Goal: Task Accomplishment & Management: Complete application form

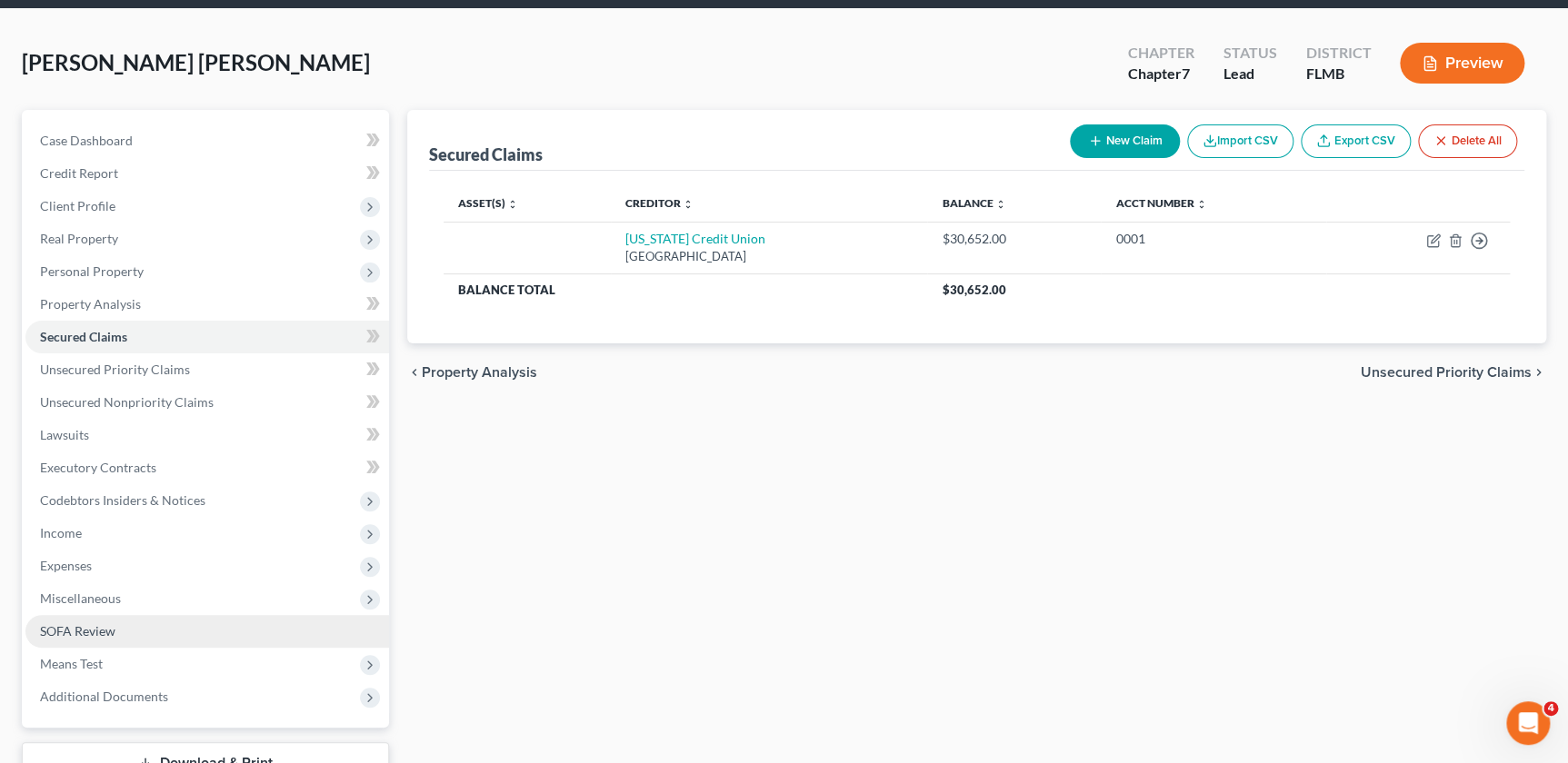
scroll to position [200, 0]
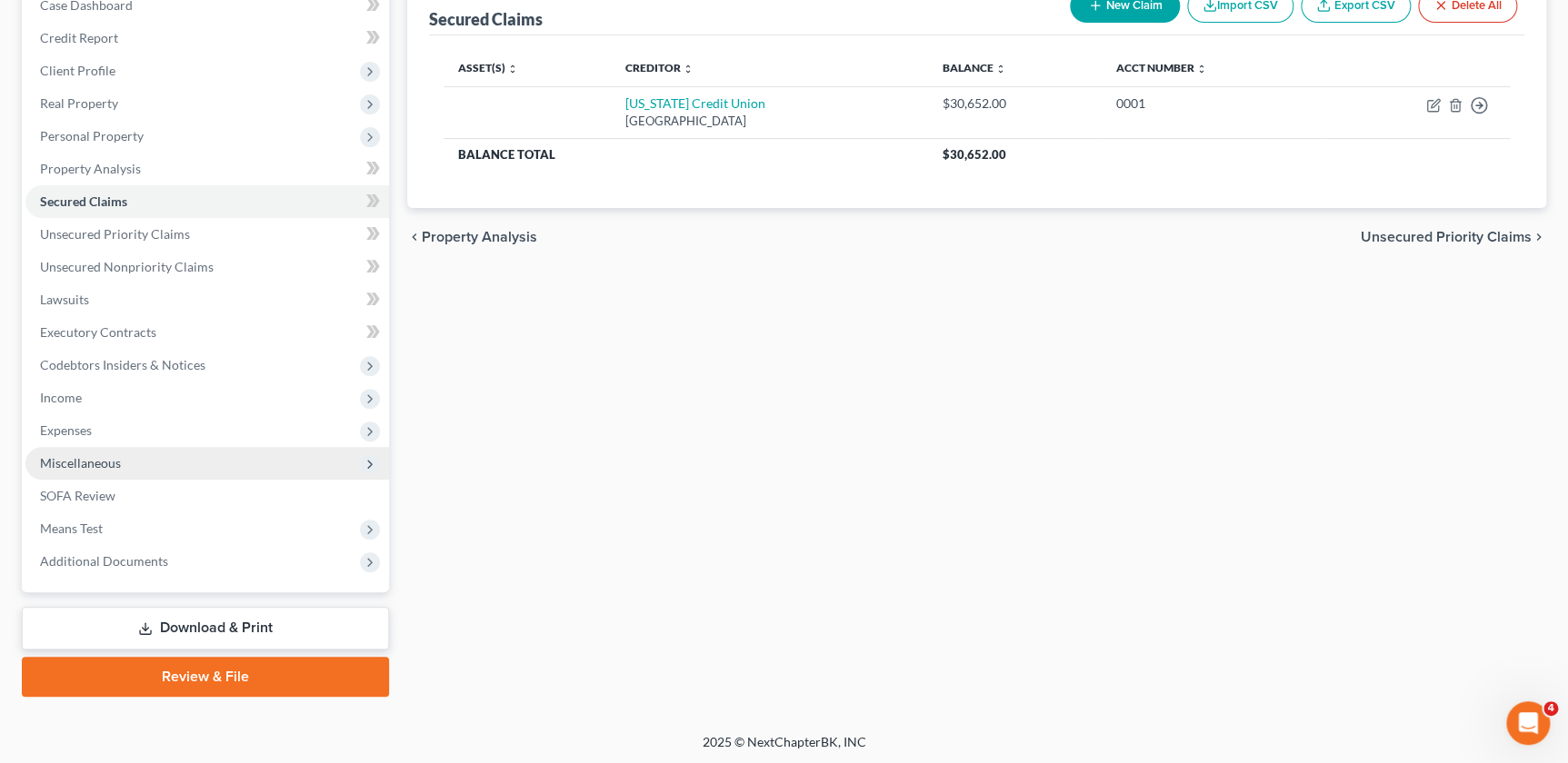
click at [113, 455] on span "Miscellaneous" at bounding box center [80, 463] width 81 height 15
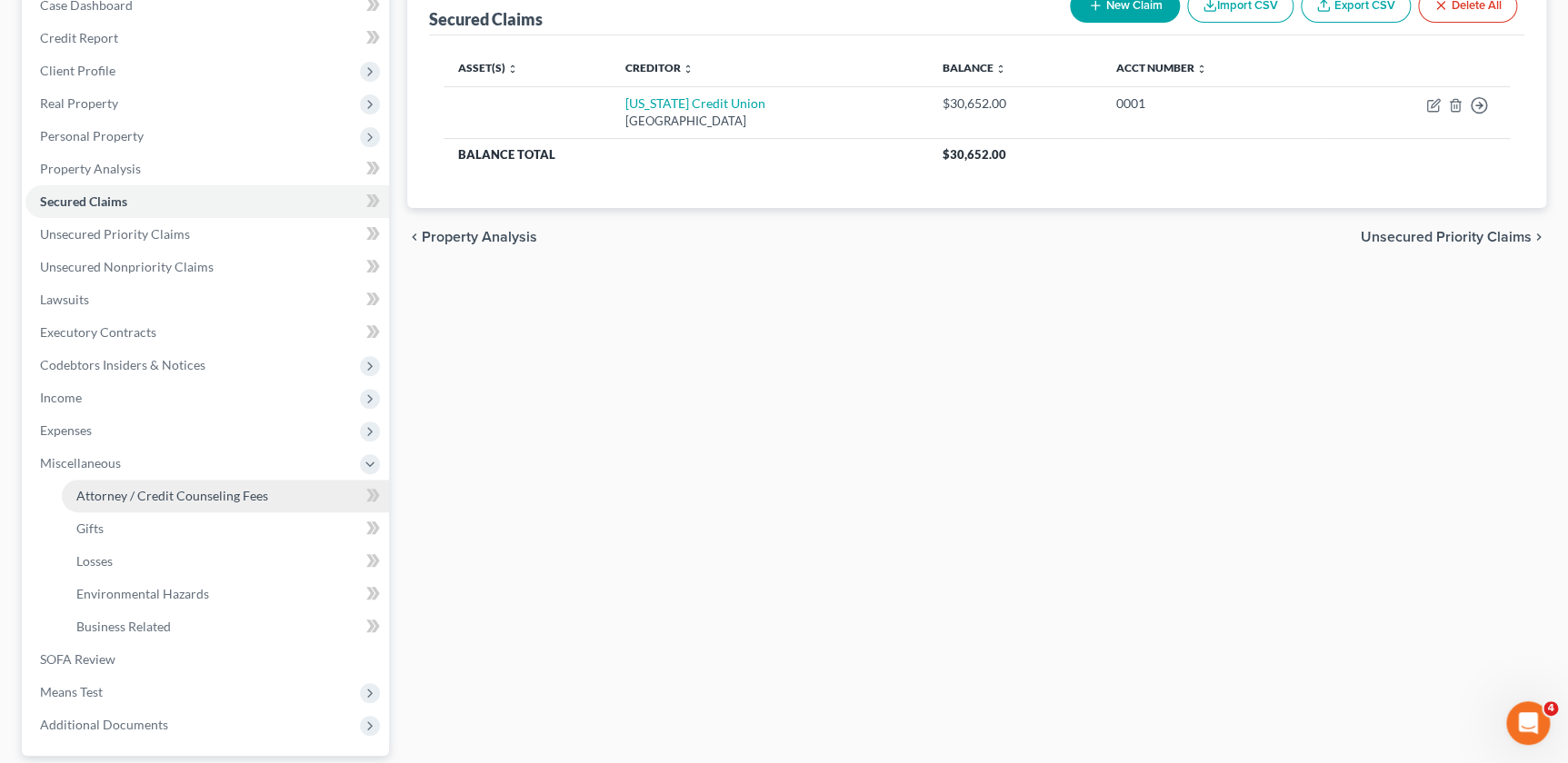
click at [210, 493] on span "Attorney / Credit Counseling Fees" at bounding box center [172, 496] width 192 height 15
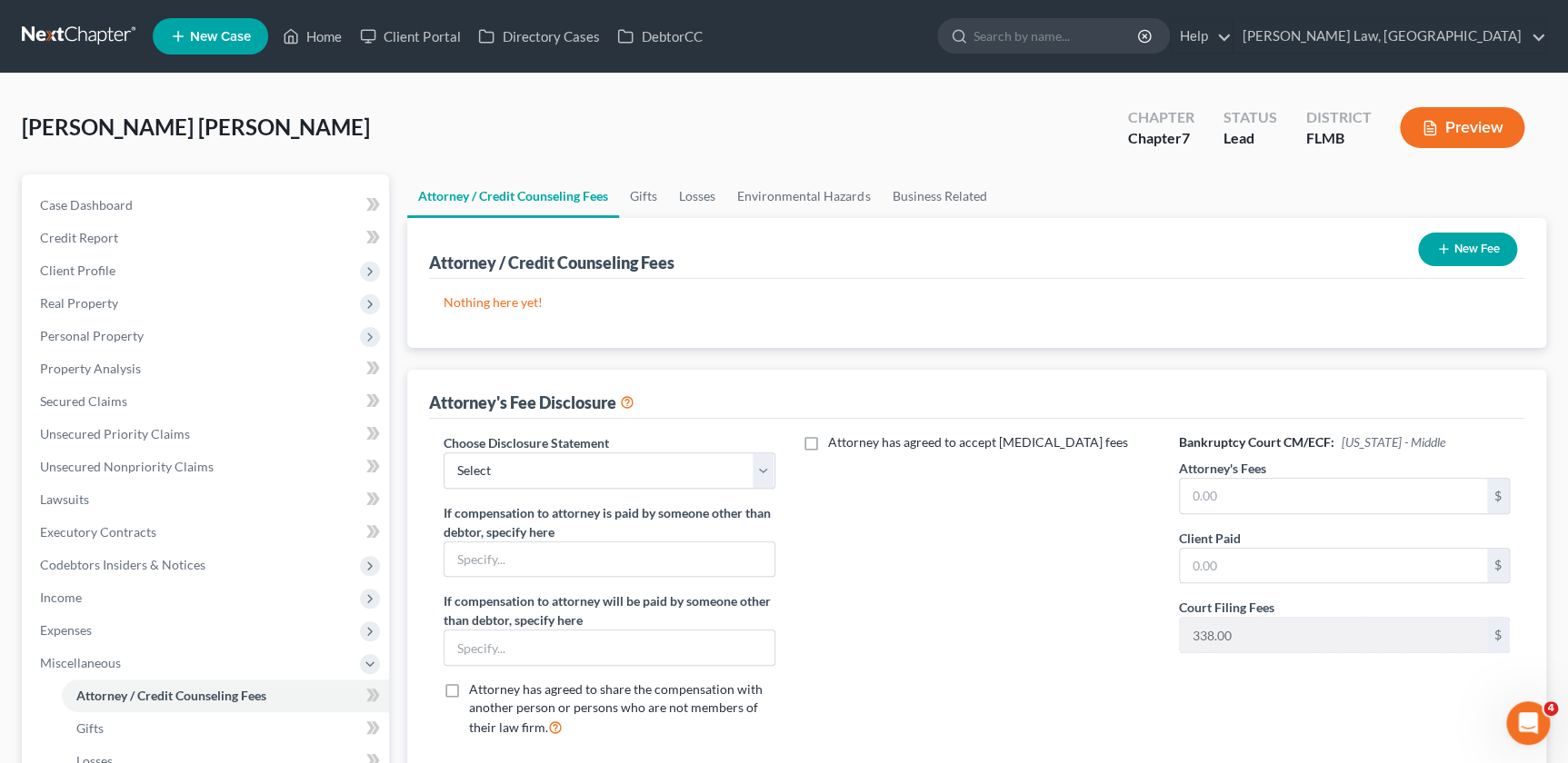
click at [1457, 257] on button "New Fee" at bounding box center [1467, 249] width 99 height 34
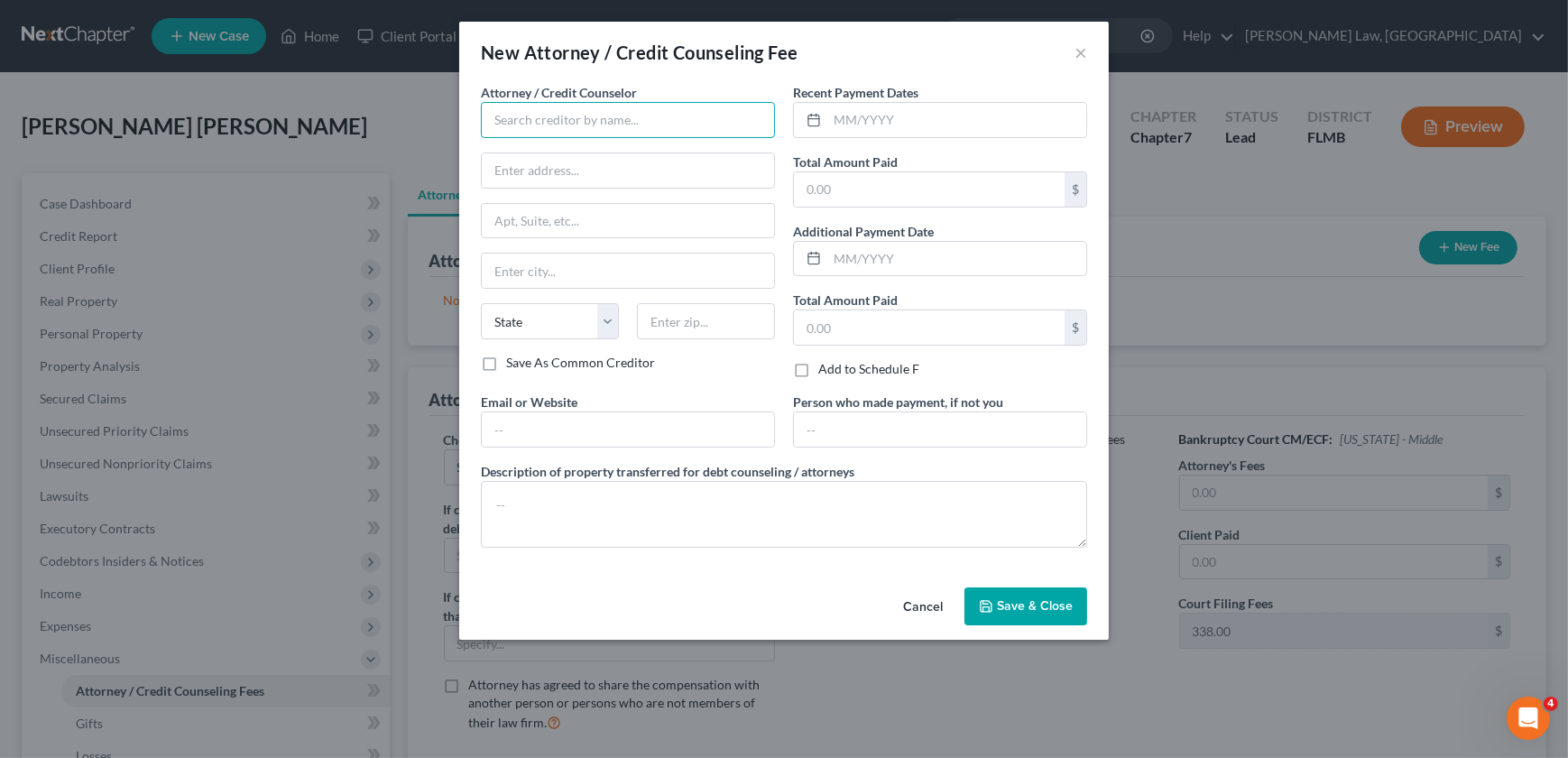
click at [592, 127] on input "text" at bounding box center [628, 120] width 294 height 37
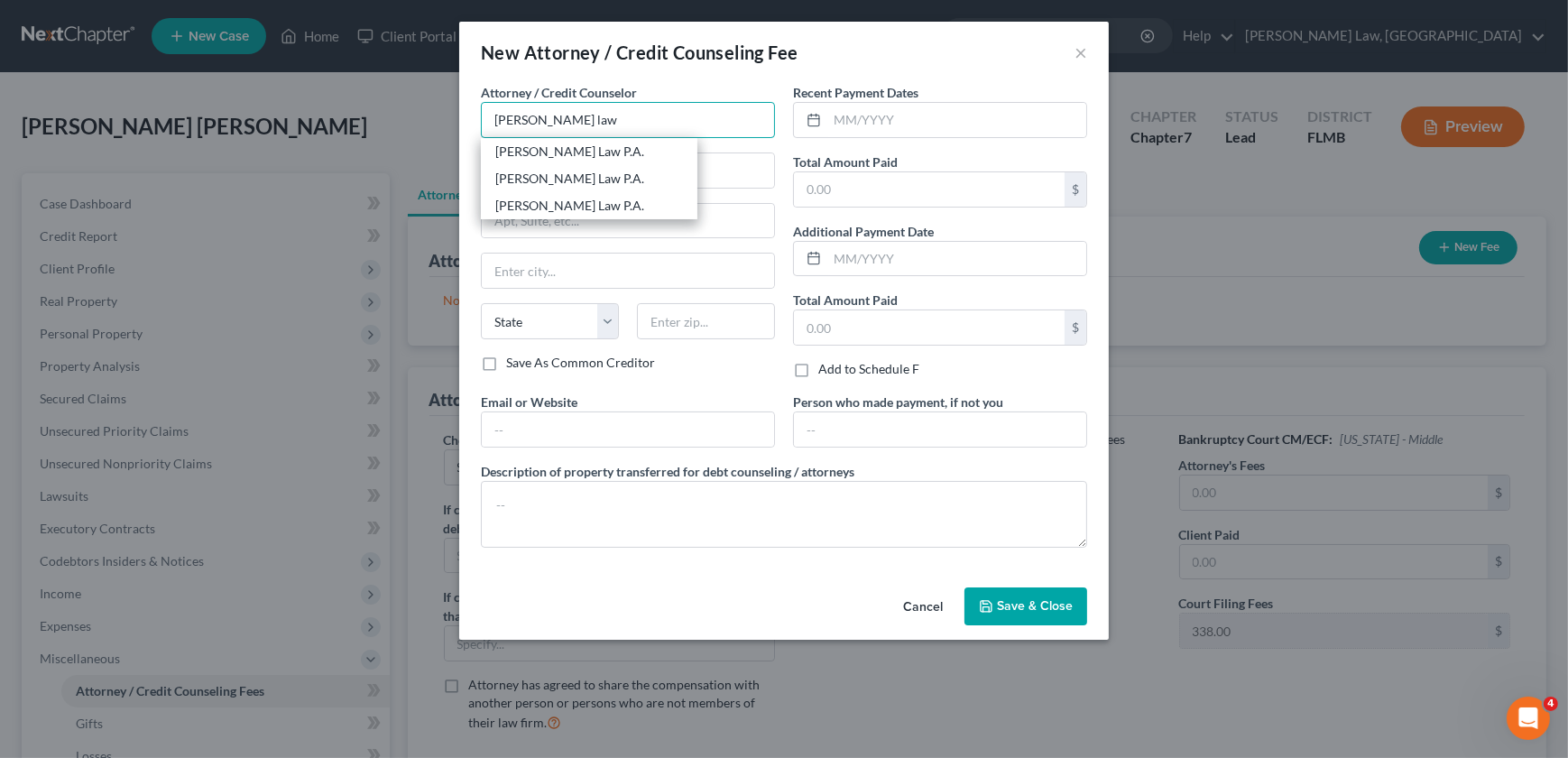
type input "[PERSON_NAME] Law [GEOGRAPHIC_DATA]"
type input "[STREET_ADDRESS]"
type input "Orlando"
select select "9"
type input "32832"
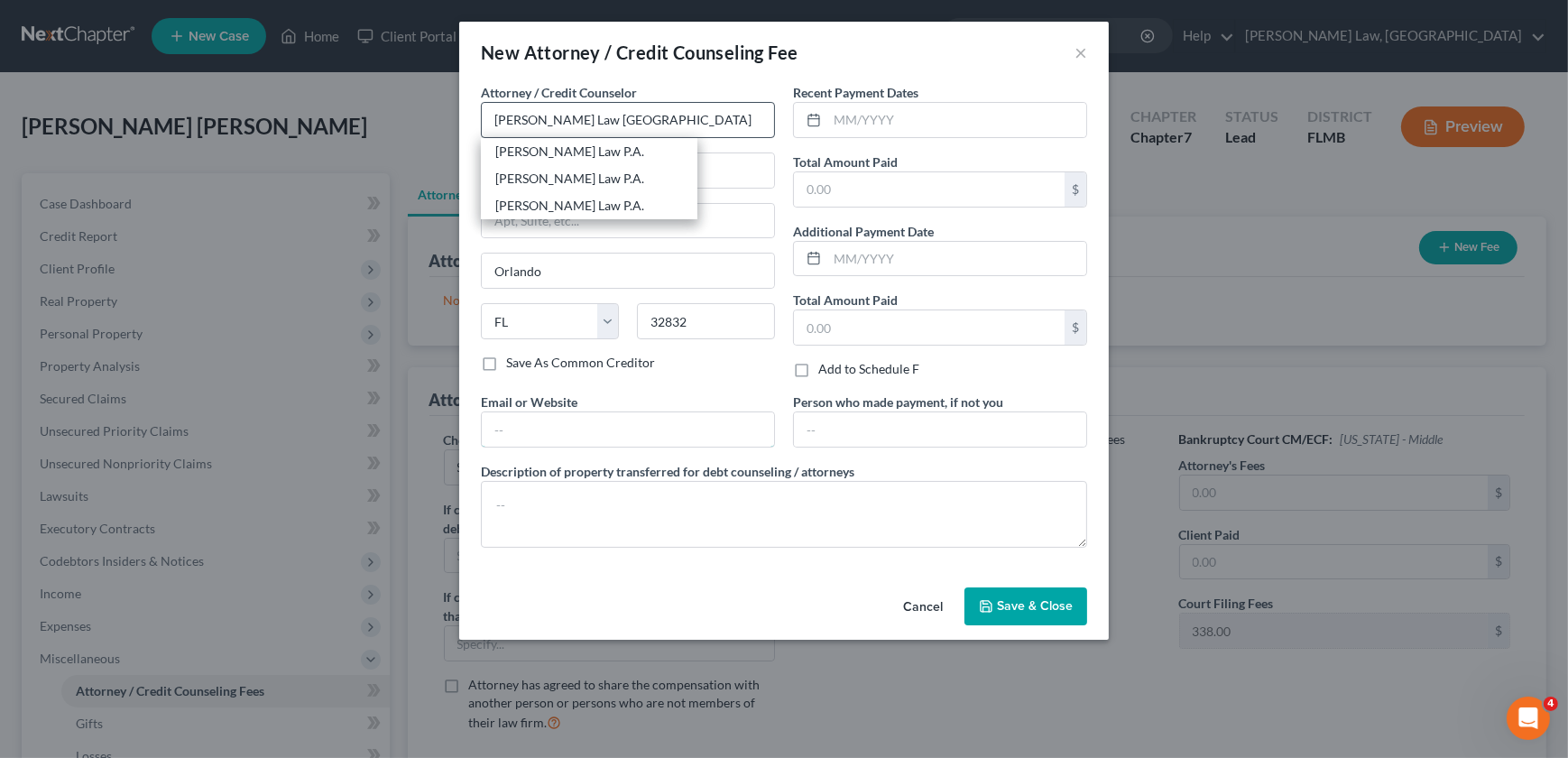
type input "[PERSON_NAME][EMAIL_ADDRESS][DOMAIN_NAME]"
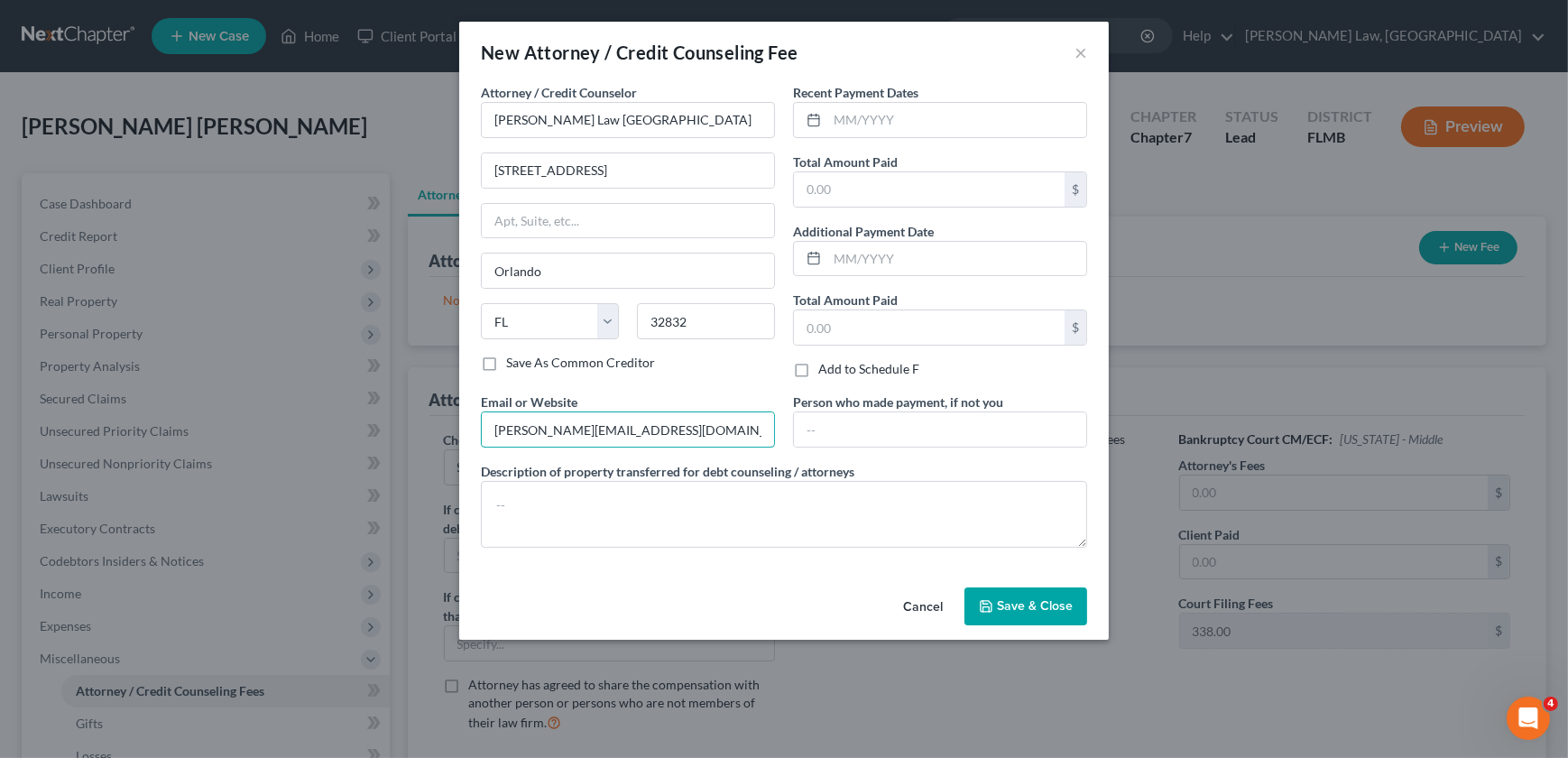
drag, startPoint x: 674, startPoint y: 430, endPoint x: 405, endPoint y: 430, distance: 269.0
click at [405, 430] on div "New Attorney / Credit Counseling Fee × Attorney / Credit Counselor * [PERSON_NA…" at bounding box center [784, 379] width 1568 height 758
click at [926, 116] on input "text" at bounding box center [957, 120] width 259 height 35
type input "9/2025"
click at [858, 190] on input "text" at bounding box center [929, 189] width 271 height 35
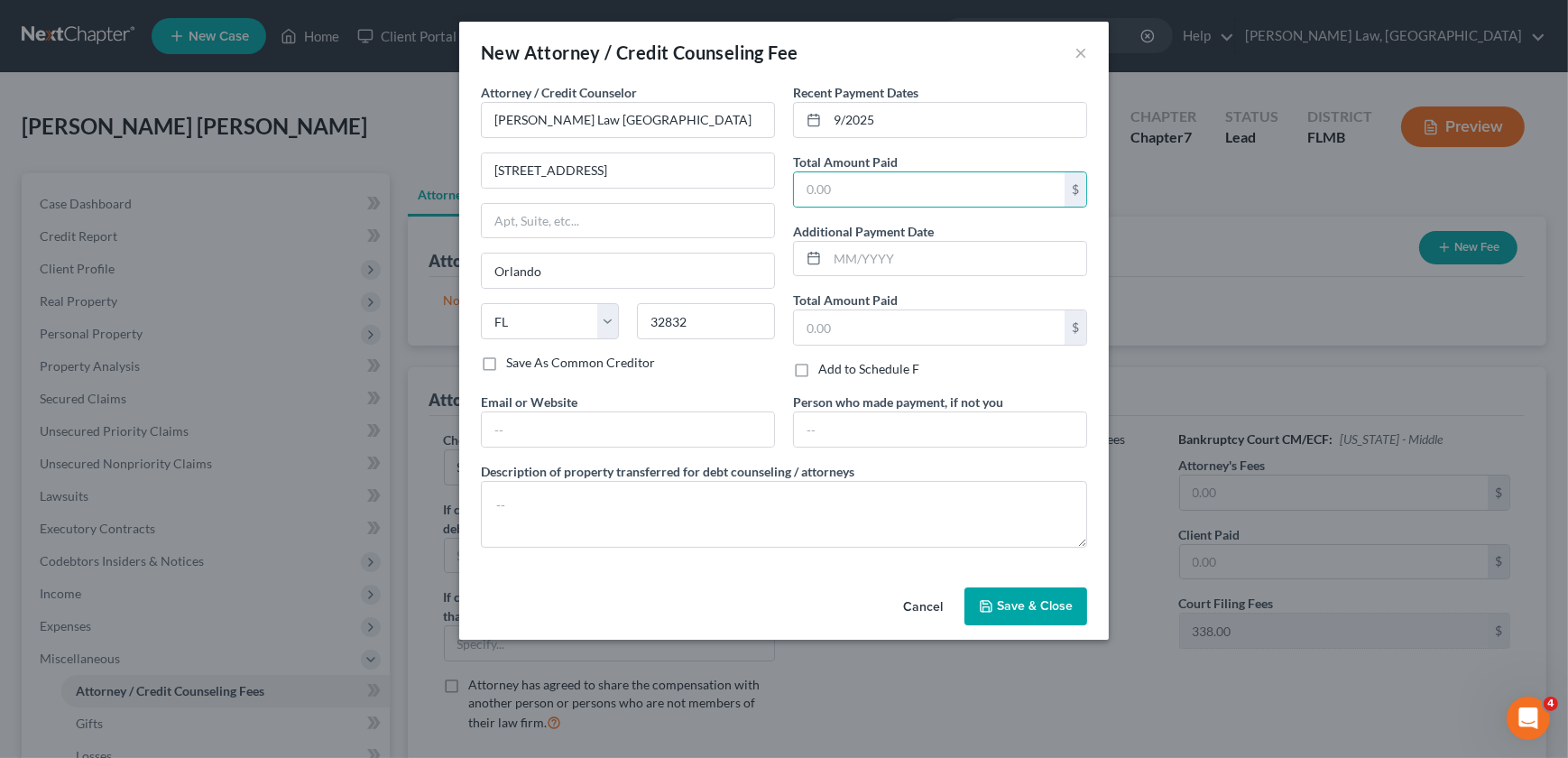
click at [726, 370] on div "Save As Common Creditor" at bounding box center [628, 362] width 294 height 18
click at [1023, 596] on button "Save & Close" at bounding box center [1025, 606] width 123 height 37
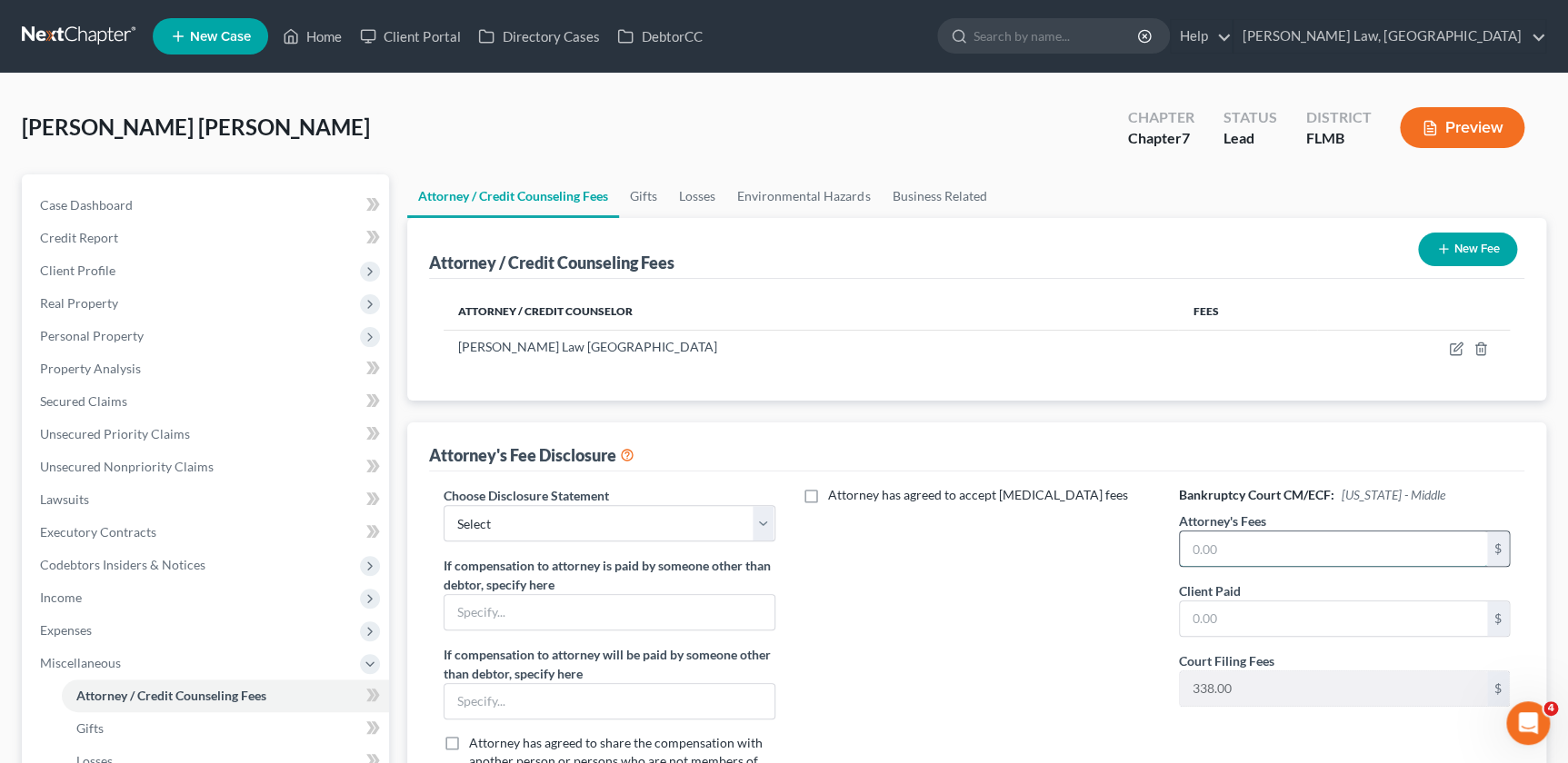
click at [1225, 548] on input "text" at bounding box center [1334, 549] width 308 height 35
type input "0"
drag, startPoint x: 1152, startPoint y: 545, endPoint x: 1161, endPoint y: 567, distance: 23.8
click at [1150, 545] on div "Attorney has agreed to accept [MEDICAL_DATA] fees" at bounding box center [977, 646] width 368 height 319
click at [1212, 628] on input "text" at bounding box center [1334, 619] width 308 height 35
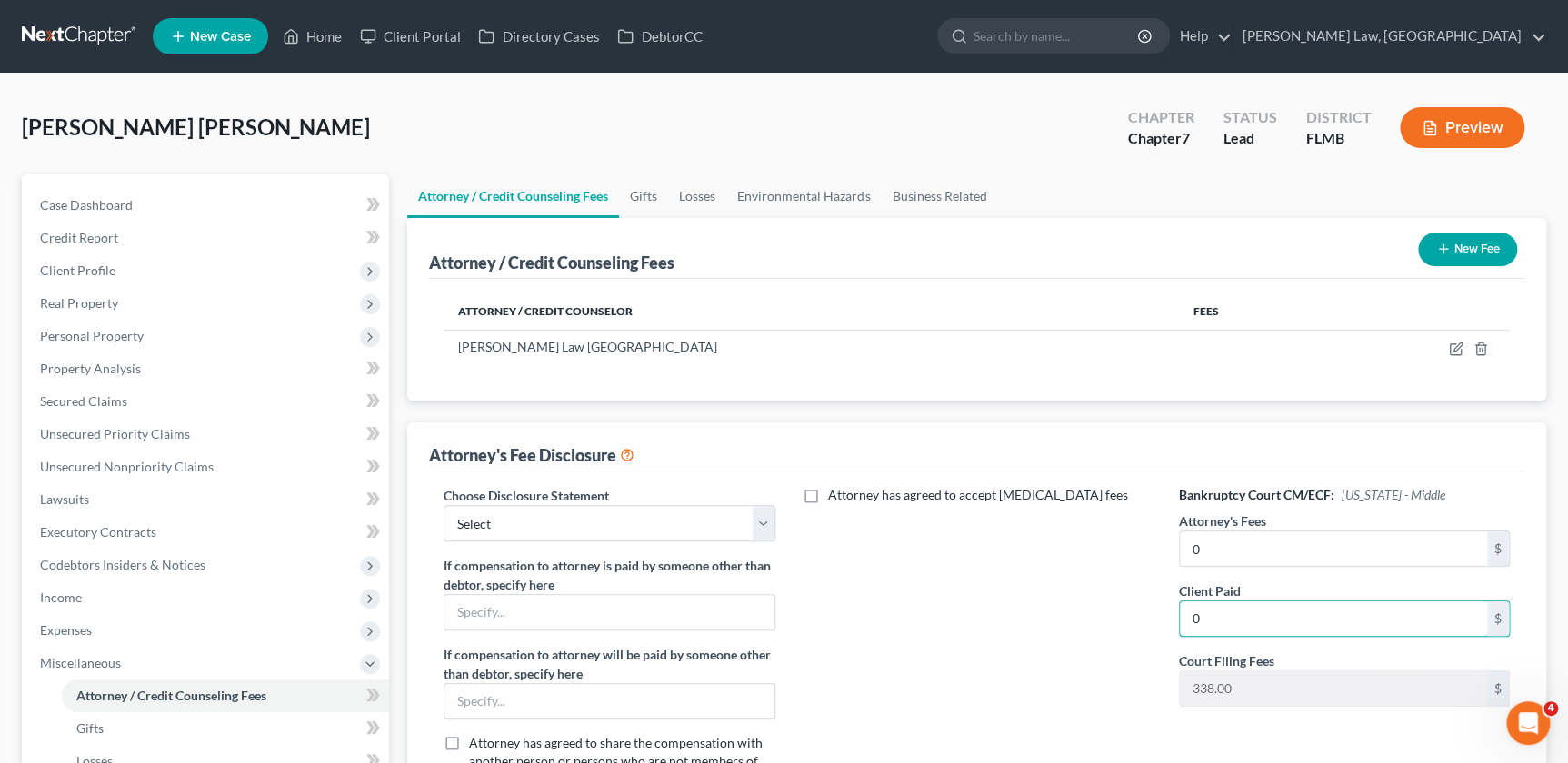
type input "0"
click at [1074, 618] on div "Attorney has agreed to accept [MEDICAL_DATA] fees" at bounding box center [977, 646] width 368 height 319
click at [1456, 347] on icon "button" at bounding box center [1456, 348] width 15 height 15
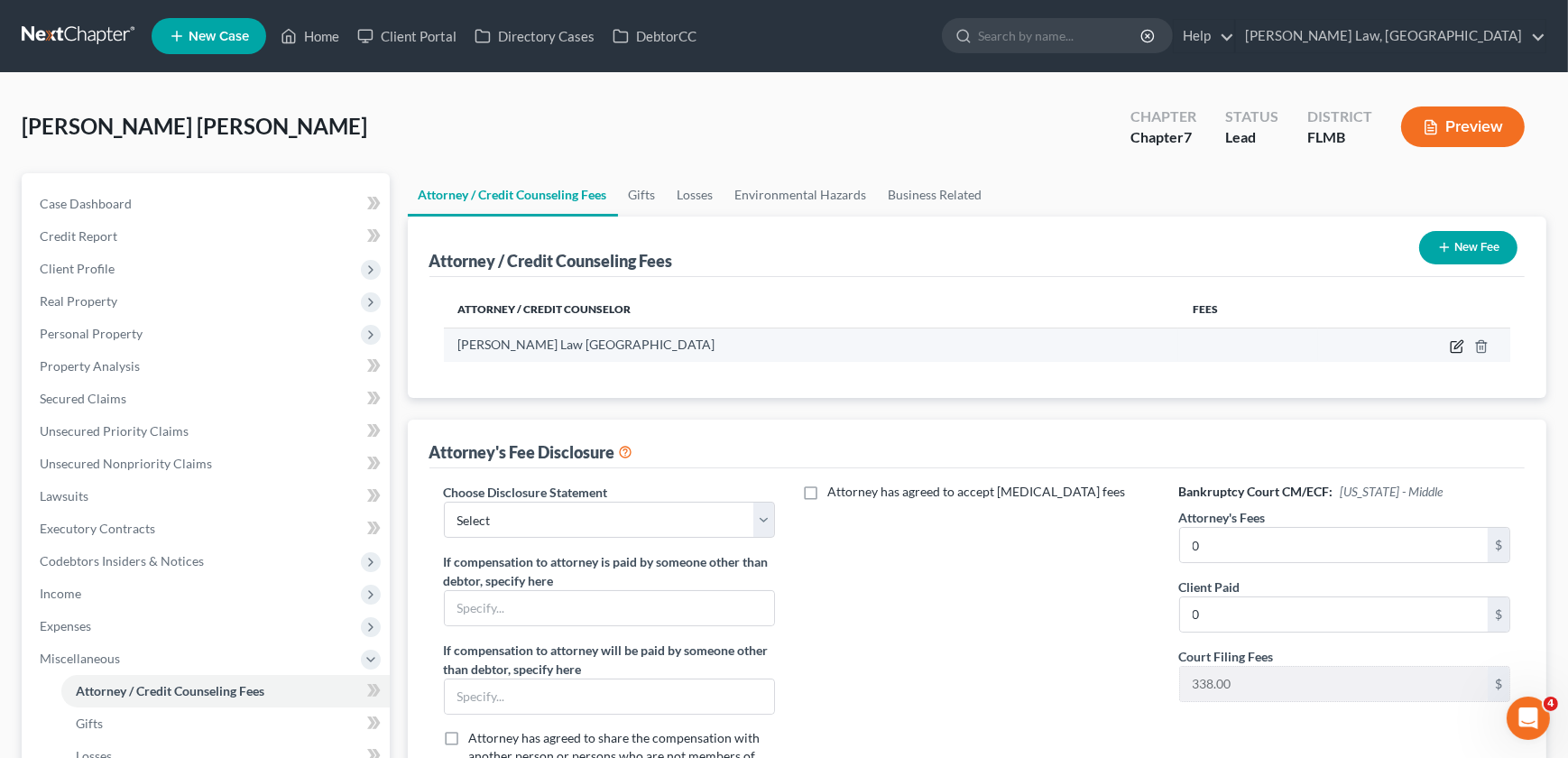
select select "9"
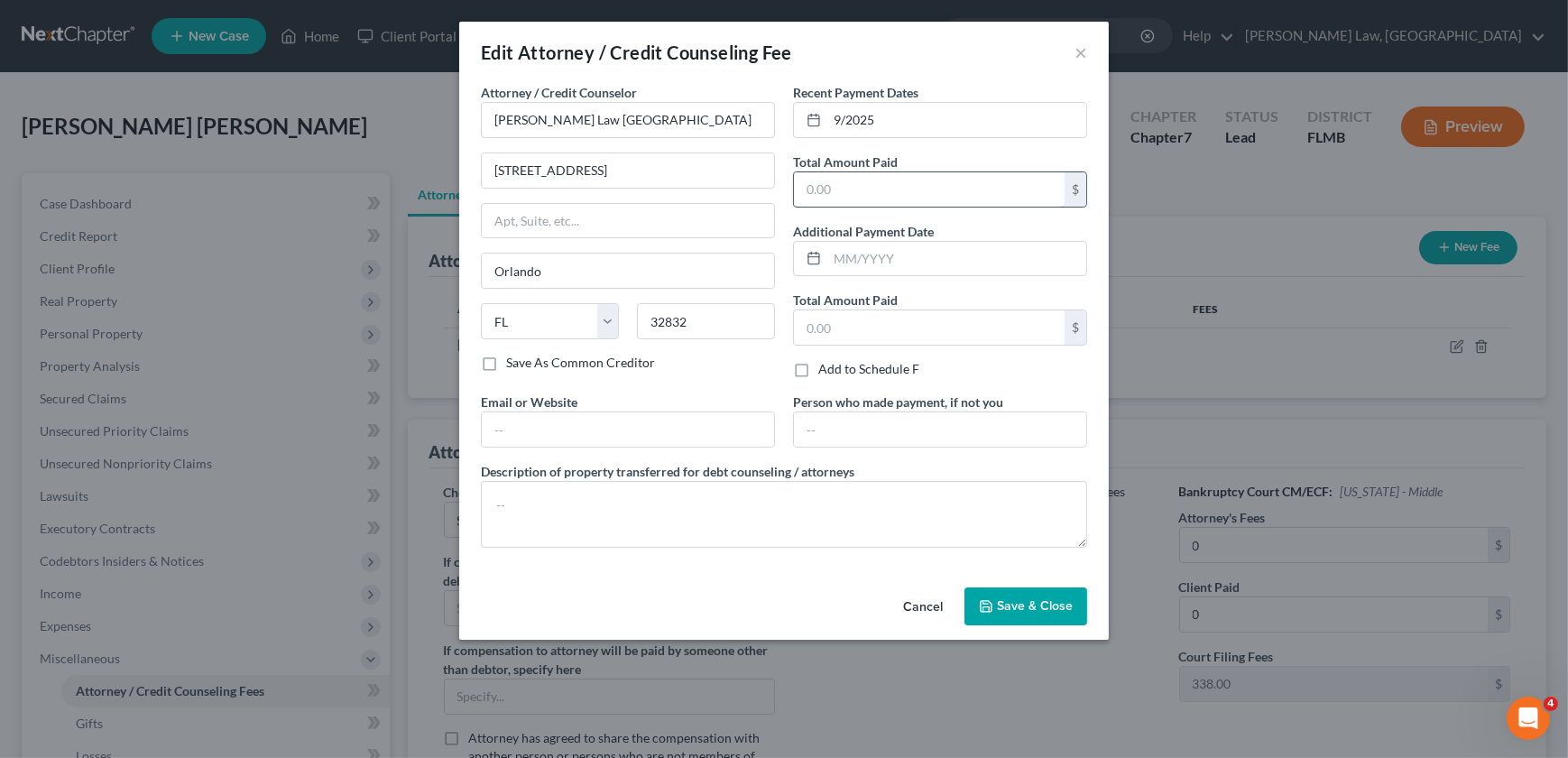
click at [879, 186] on input "text" at bounding box center [929, 189] width 271 height 35
type input "0.0"
click at [754, 403] on div "Email or Website" at bounding box center [627, 420] width 312 height 55
click at [1044, 608] on span "Save & Close" at bounding box center [1034, 606] width 76 height 15
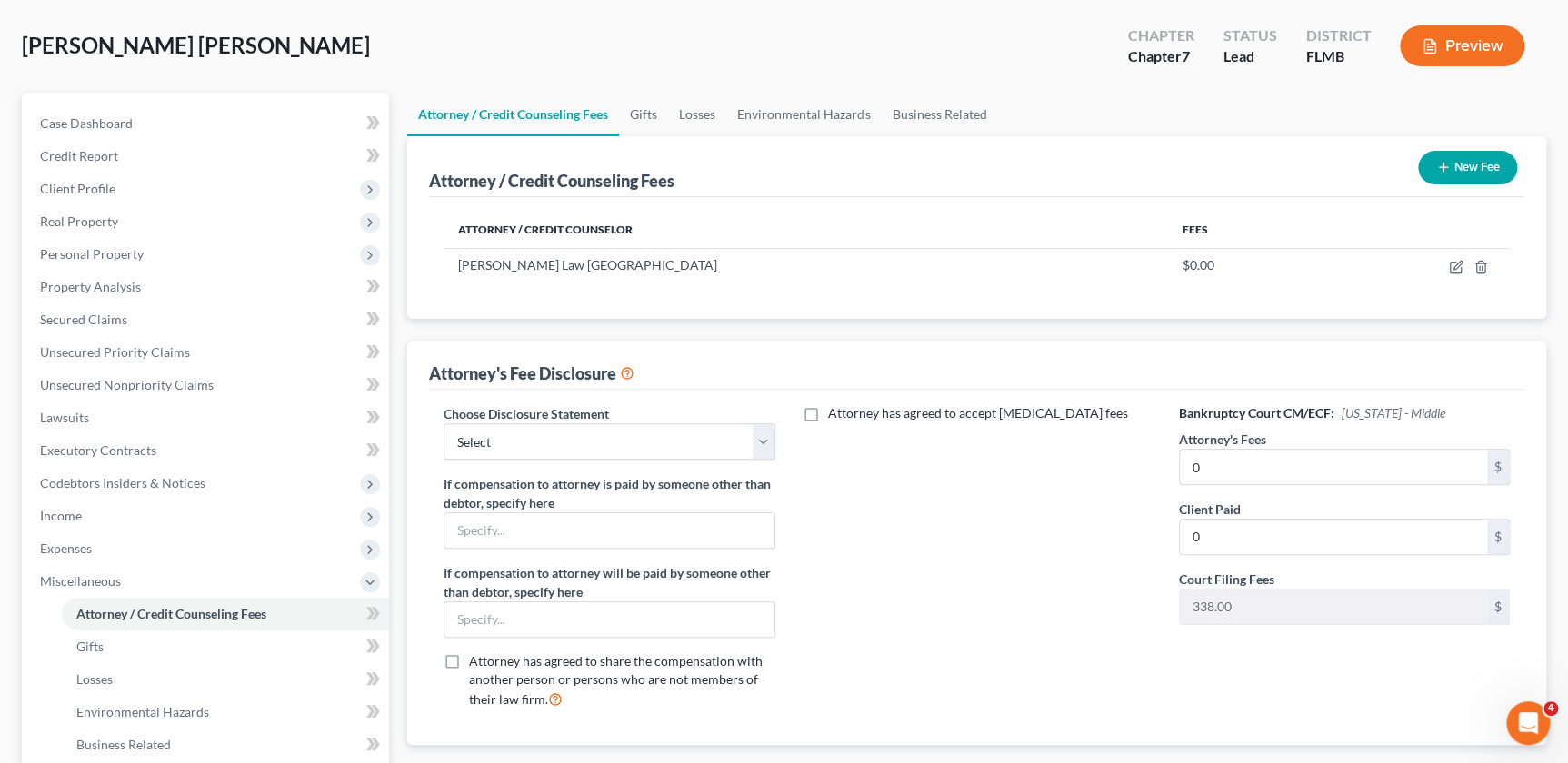
scroll to position [248, 0]
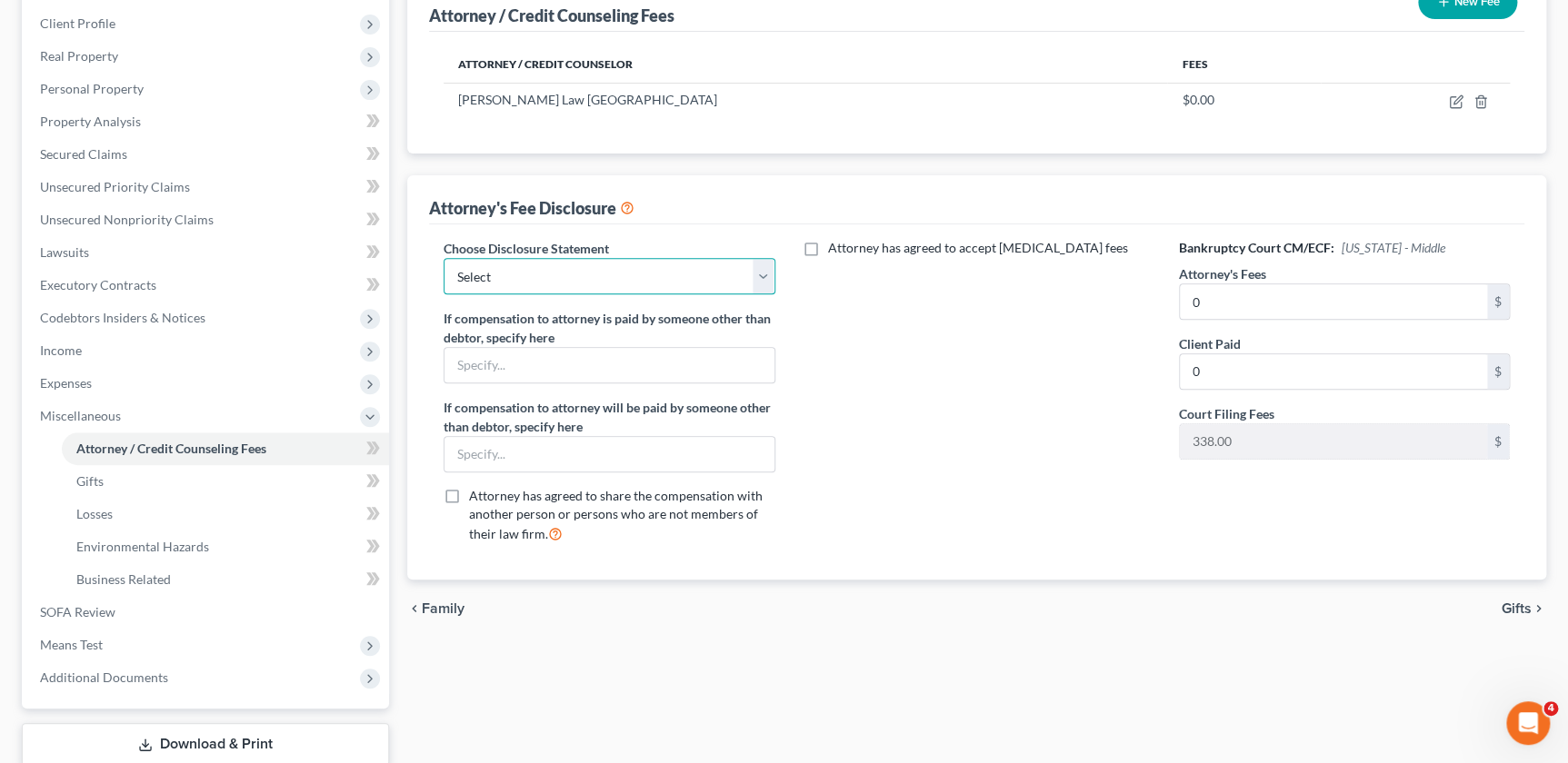
drag, startPoint x: 677, startPoint y: 278, endPoint x: 607, endPoint y: 283, distance: 70.2
click at [677, 278] on select "Select Chapter 13" at bounding box center [609, 277] width 331 height 37
select select "0"
click at [444, 258] on select "Select Chapter 13" at bounding box center [609, 277] width 331 height 37
click at [1074, 417] on div "Attorney has agreed to accept [MEDICAL_DATA] fees" at bounding box center [977, 398] width 368 height 319
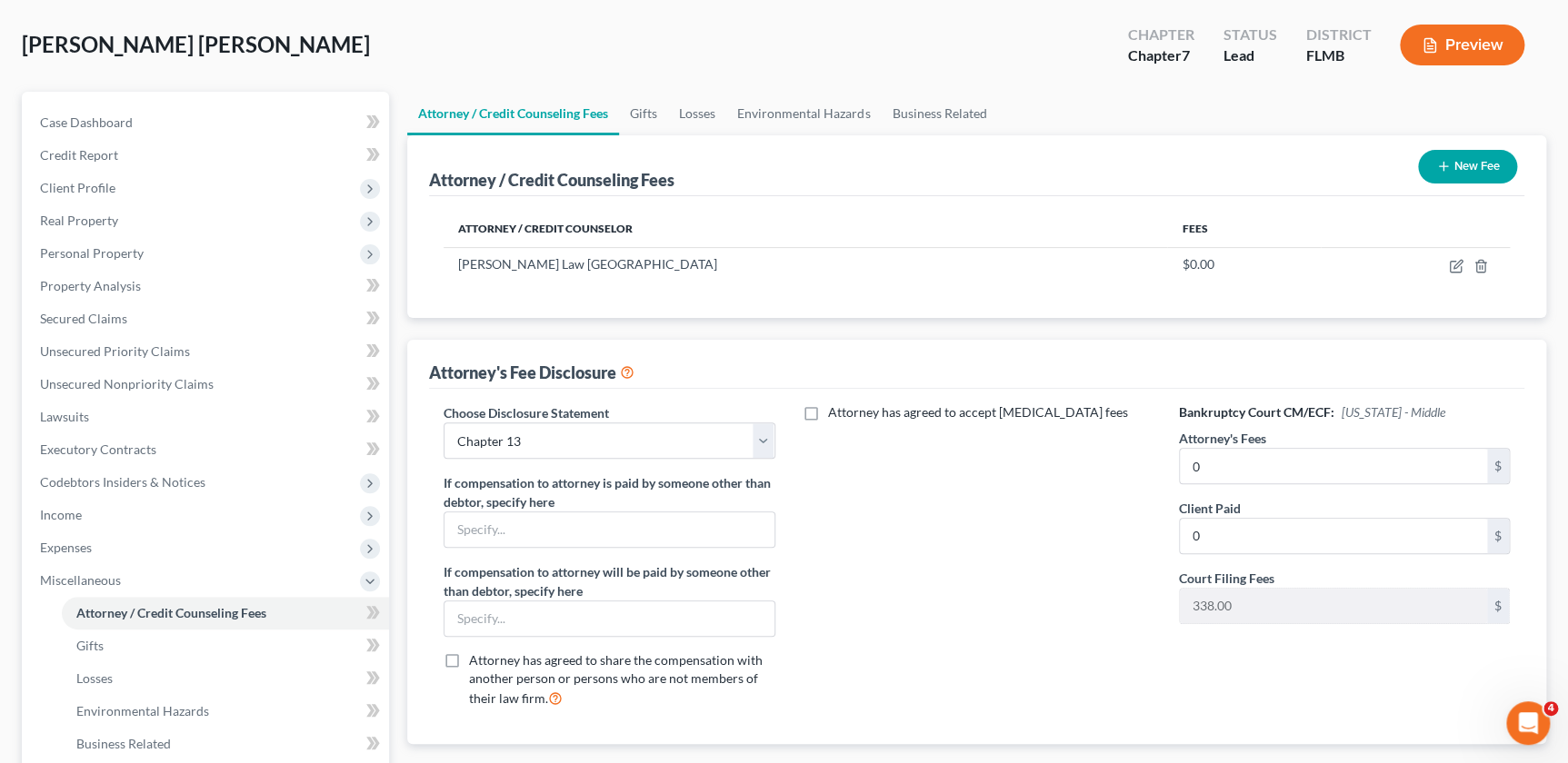
scroll to position [82, 0]
click at [1472, 163] on button "New Fee" at bounding box center [1467, 167] width 99 height 34
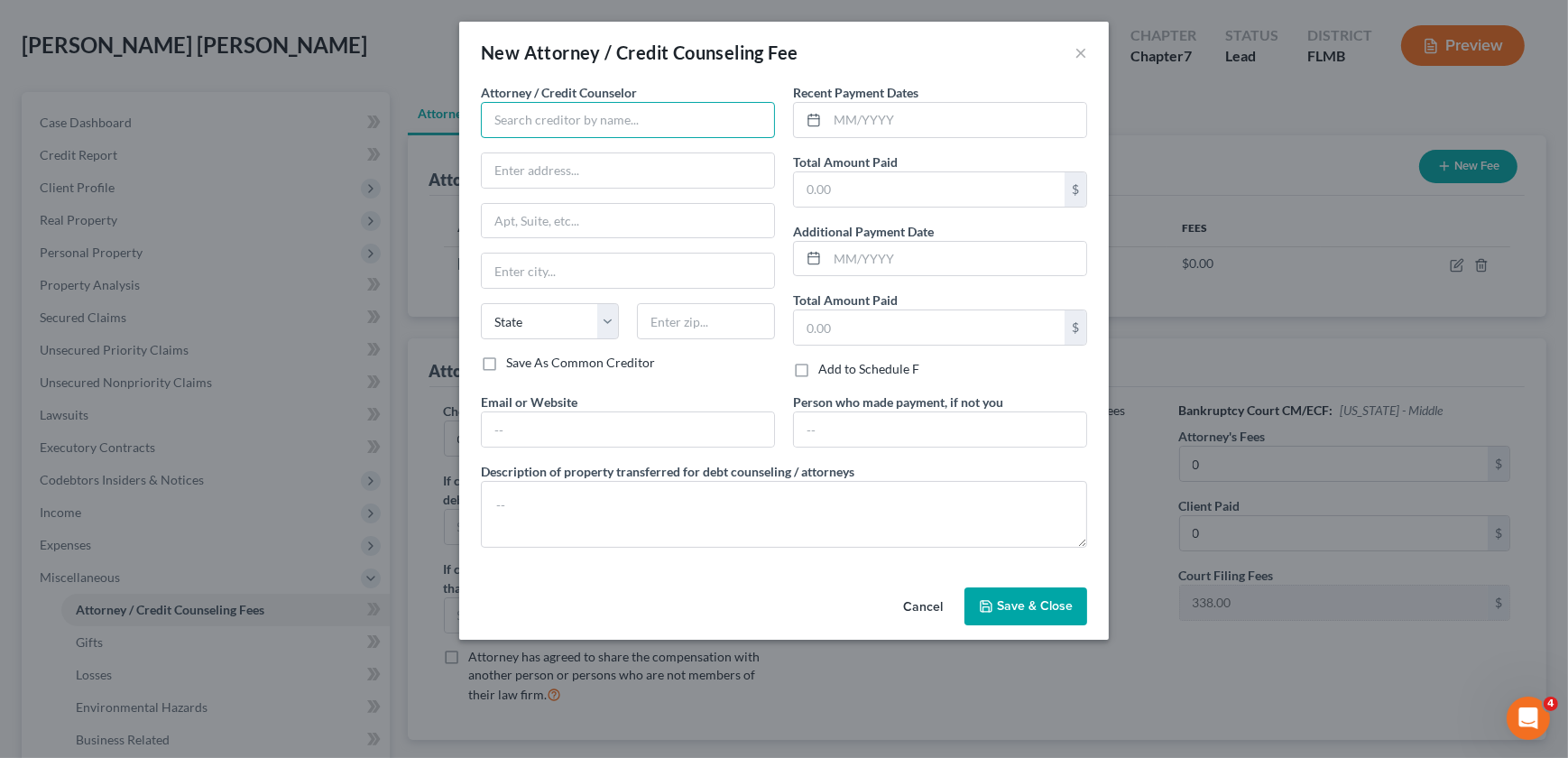
drag, startPoint x: 562, startPoint y: 117, endPoint x: 574, endPoint y: 115, distance: 12.2
click at [562, 117] on input "text" at bounding box center [628, 120] width 294 height 37
type input "Abacus Credit Counseling"
type input "Counseling Services"
type input "[STREET_ADDRESS]"
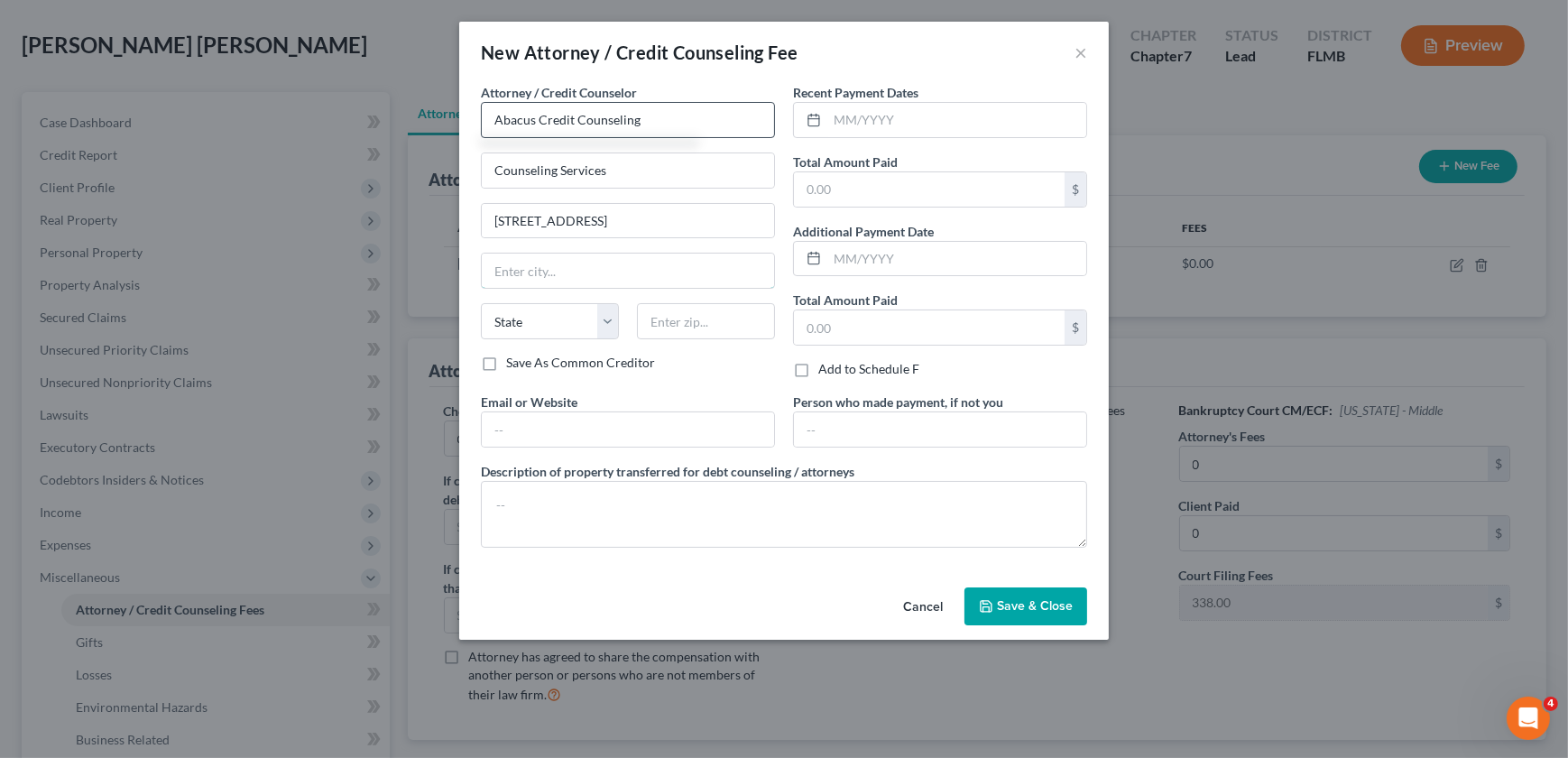
type input "[GEOGRAPHIC_DATA]"
select select "9"
type input "33313"
click at [841, 182] on input "text" at bounding box center [929, 189] width 271 height 35
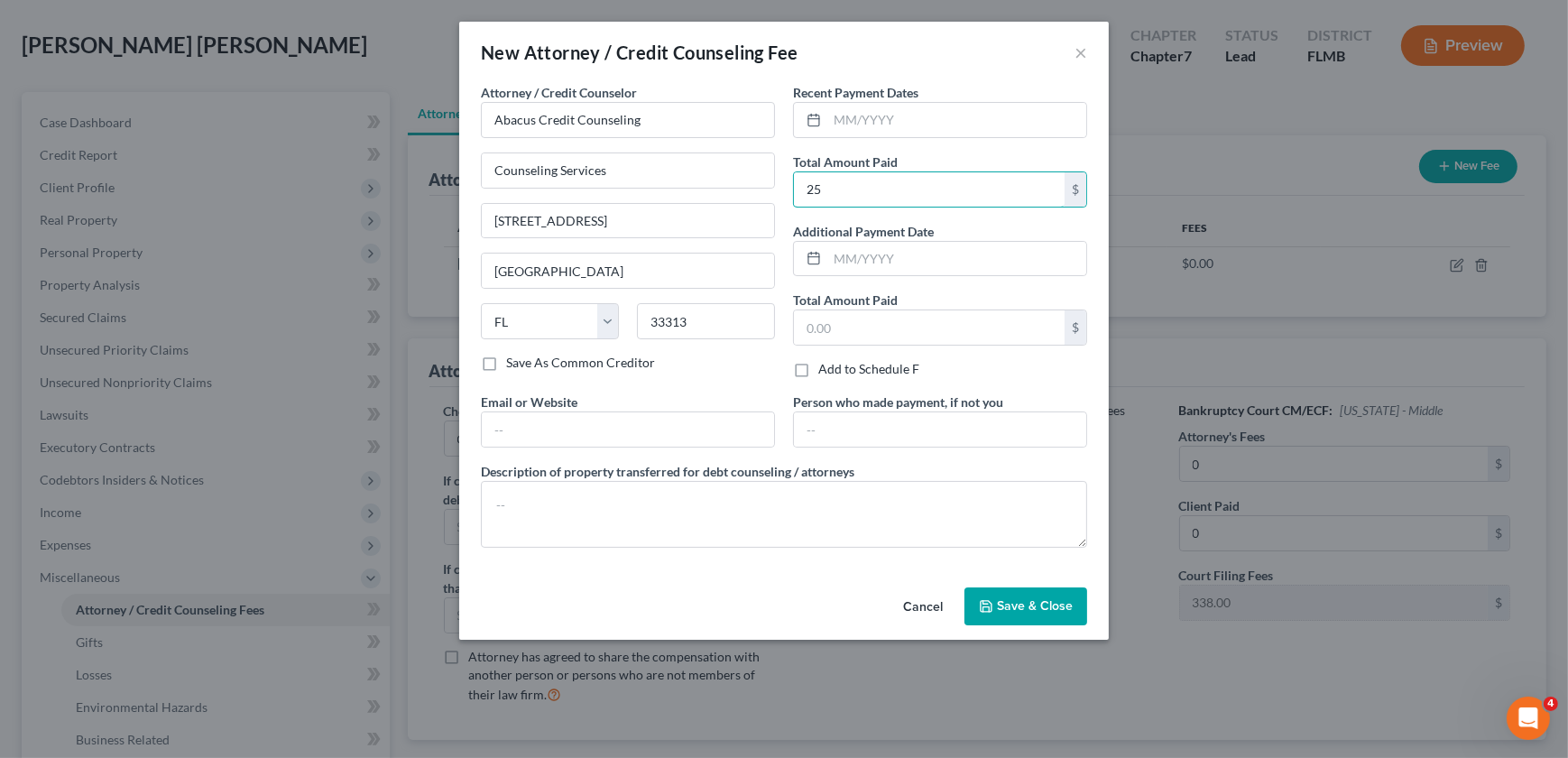
type input "25"
click at [710, 381] on div "Attorney / Credit Counselor * Abacus Credit Counseling Counseling Services [STR…" at bounding box center [627, 237] width 312 height 309
click at [904, 109] on input "text" at bounding box center [957, 120] width 259 height 35
type input "9/2025"
click at [1046, 608] on span "Save & Close" at bounding box center [1034, 606] width 76 height 15
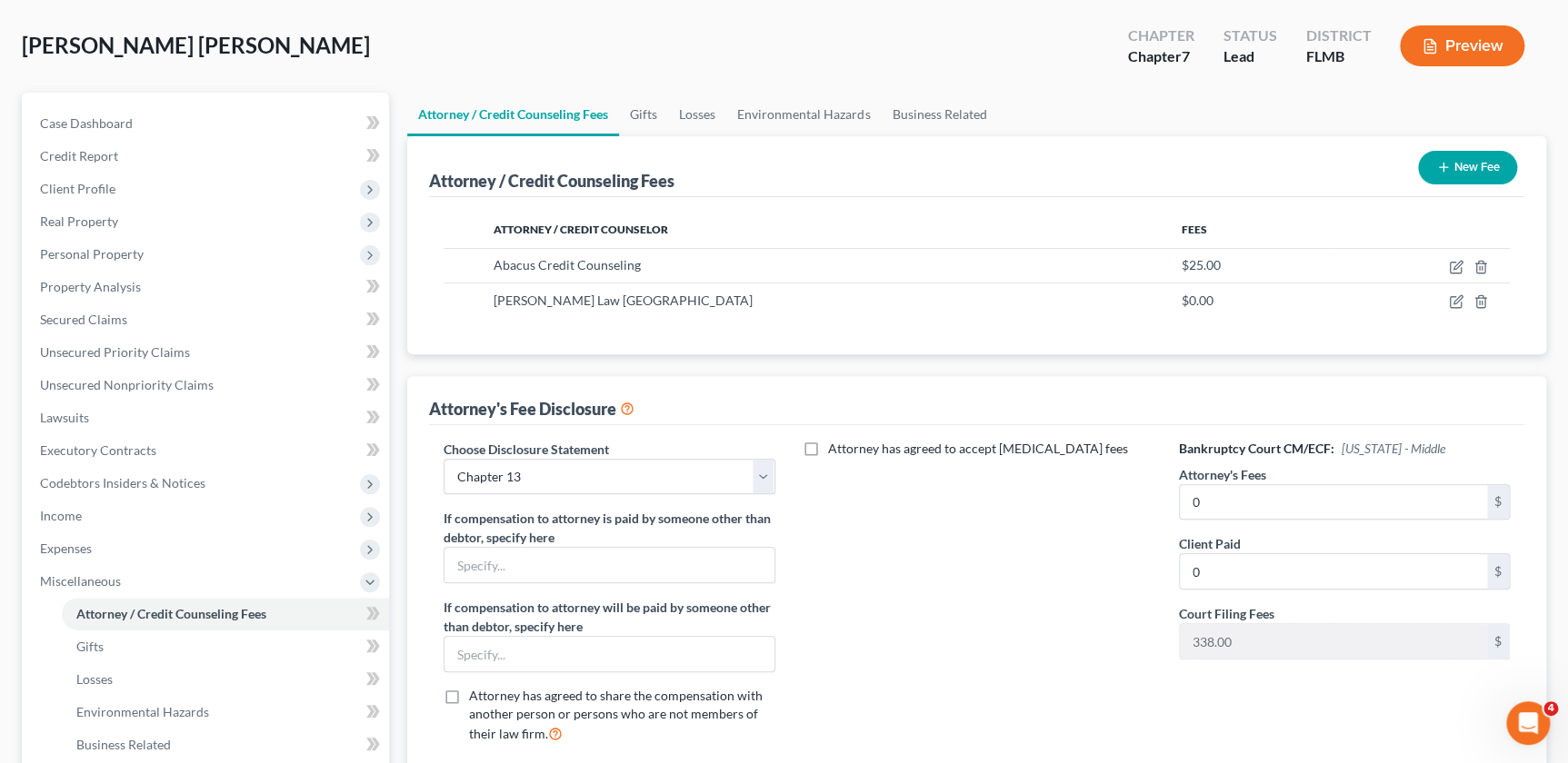
click at [1482, 158] on button "New Fee" at bounding box center [1467, 167] width 99 height 34
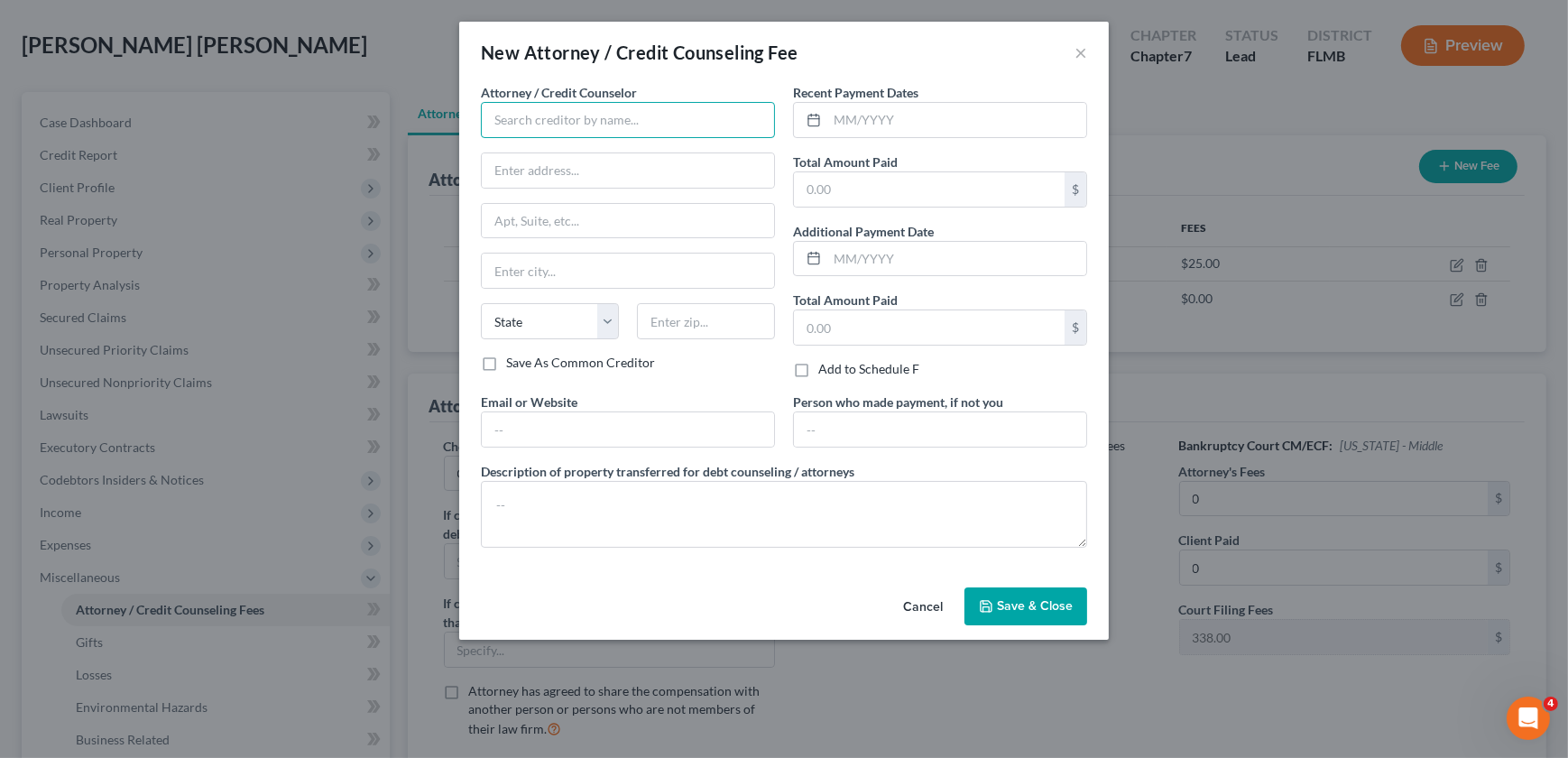
click at [658, 121] on input "text" at bounding box center [628, 120] width 294 height 37
type input "[PERSON_NAME] Courthouse"
type input "[STREET_ADDRESS][PERSON_NAME][US_STATE]"
type input "Suite 5100"
type input "Orlando"
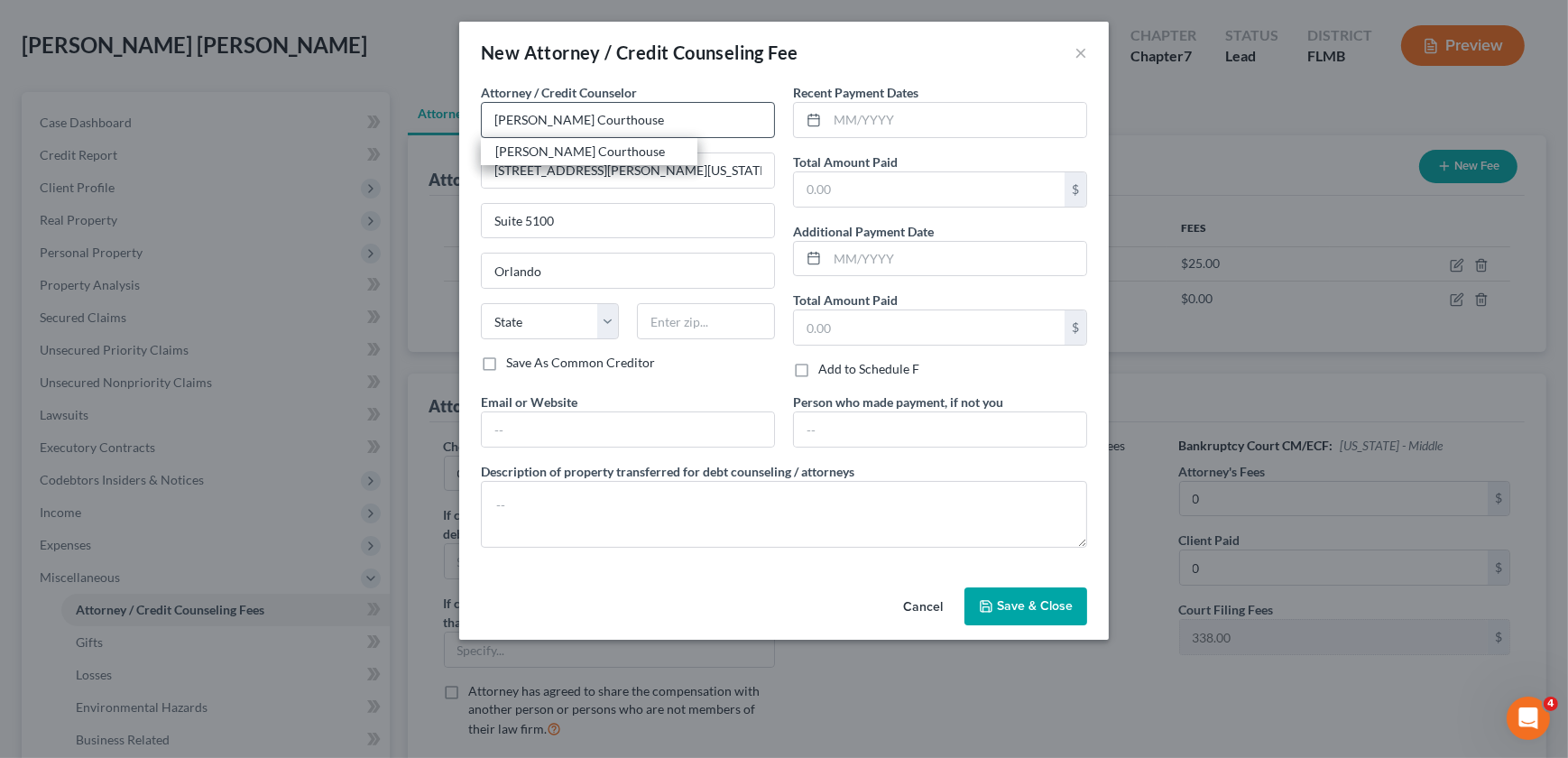
select select "9"
type input "32801"
click at [877, 115] on input "text" at bounding box center [957, 120] width 259 height 35
type input "9/2025"
click at [840, 194] on input "25" at bounding box center [929, 189] width 271 height 35
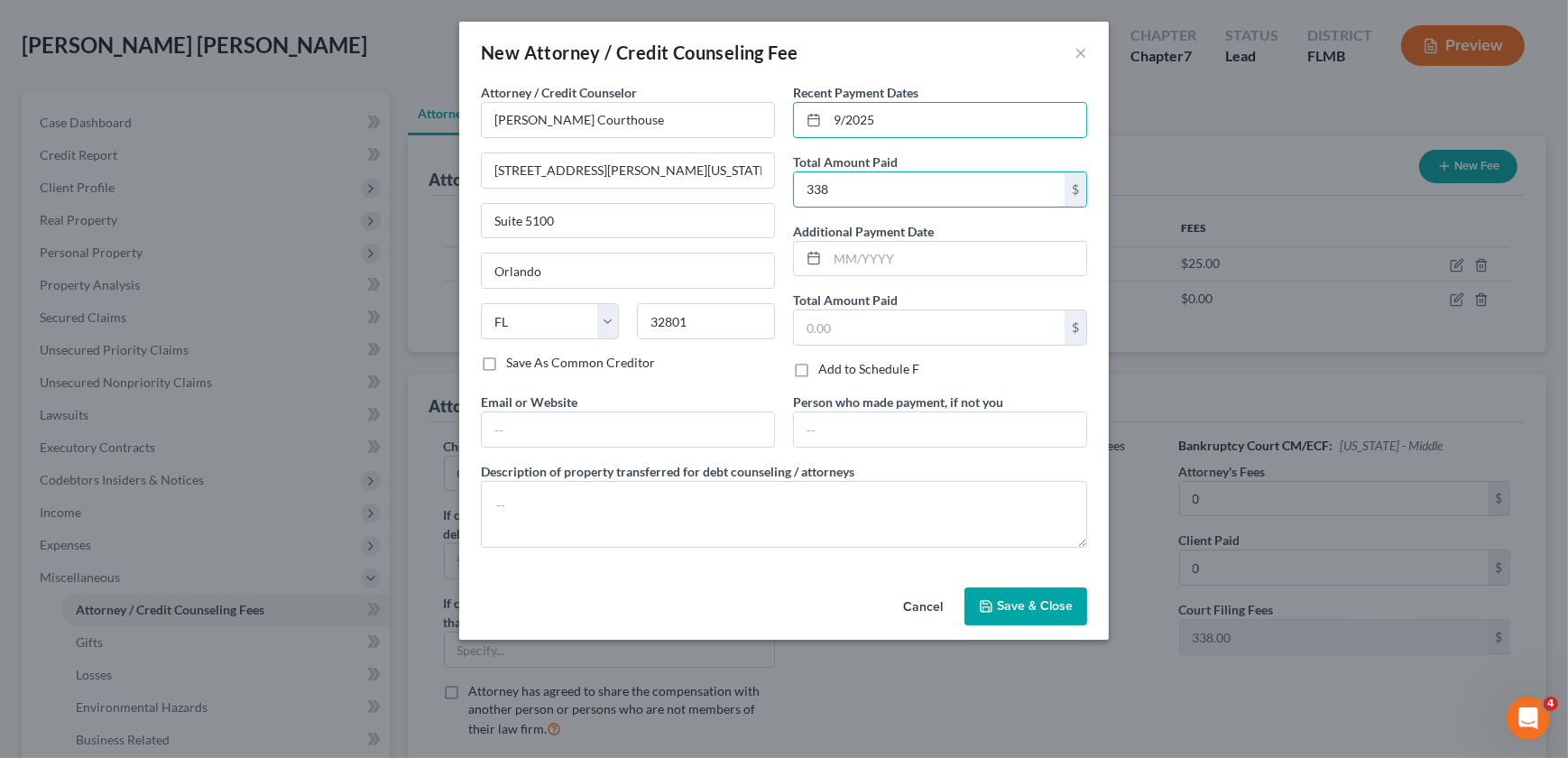
type input "338"
click at [1000, 600] on span "Save & Close" at bounding box center [1034, 606] width 76 height 15
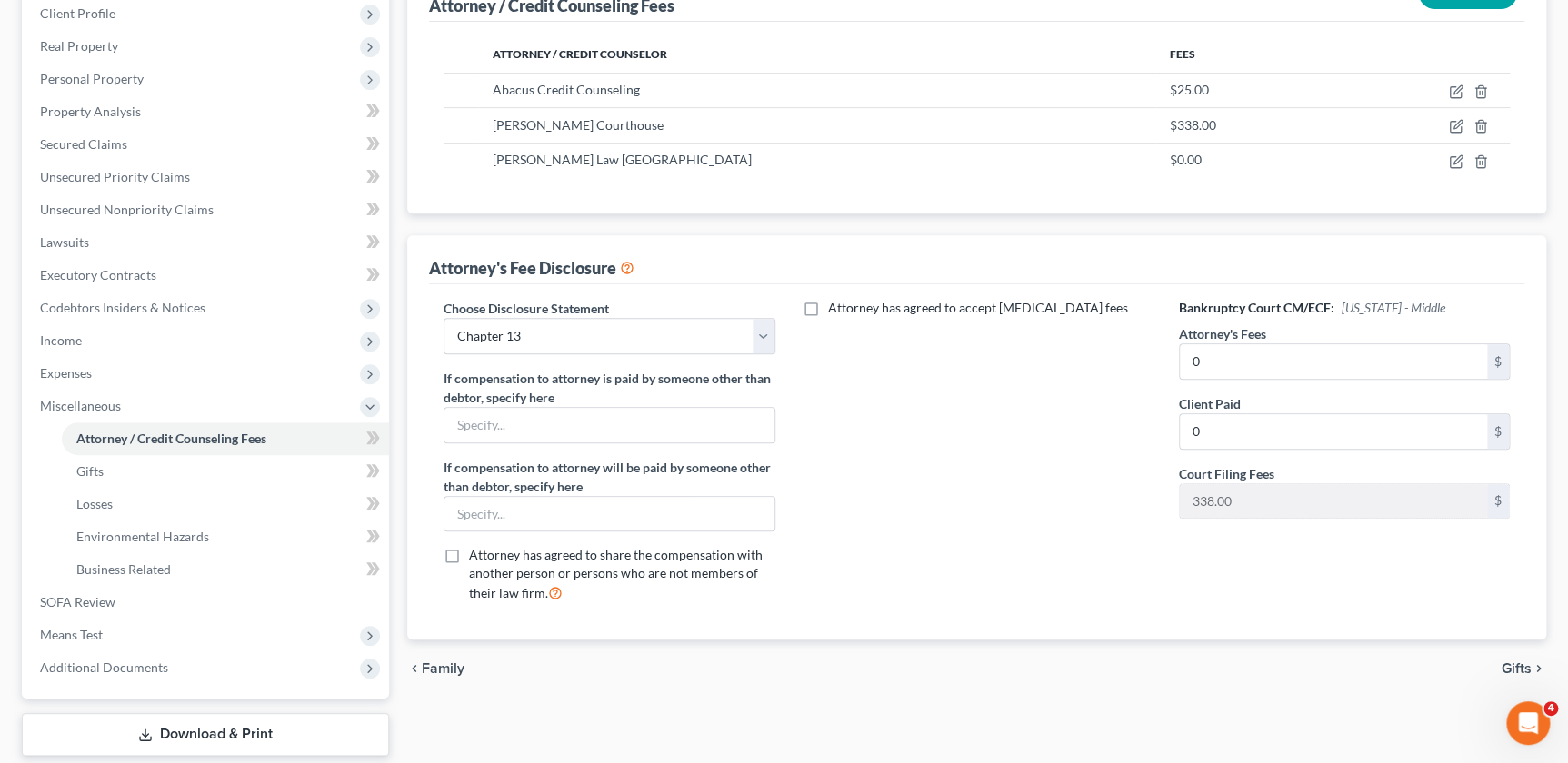
scroll to position [116, 0]
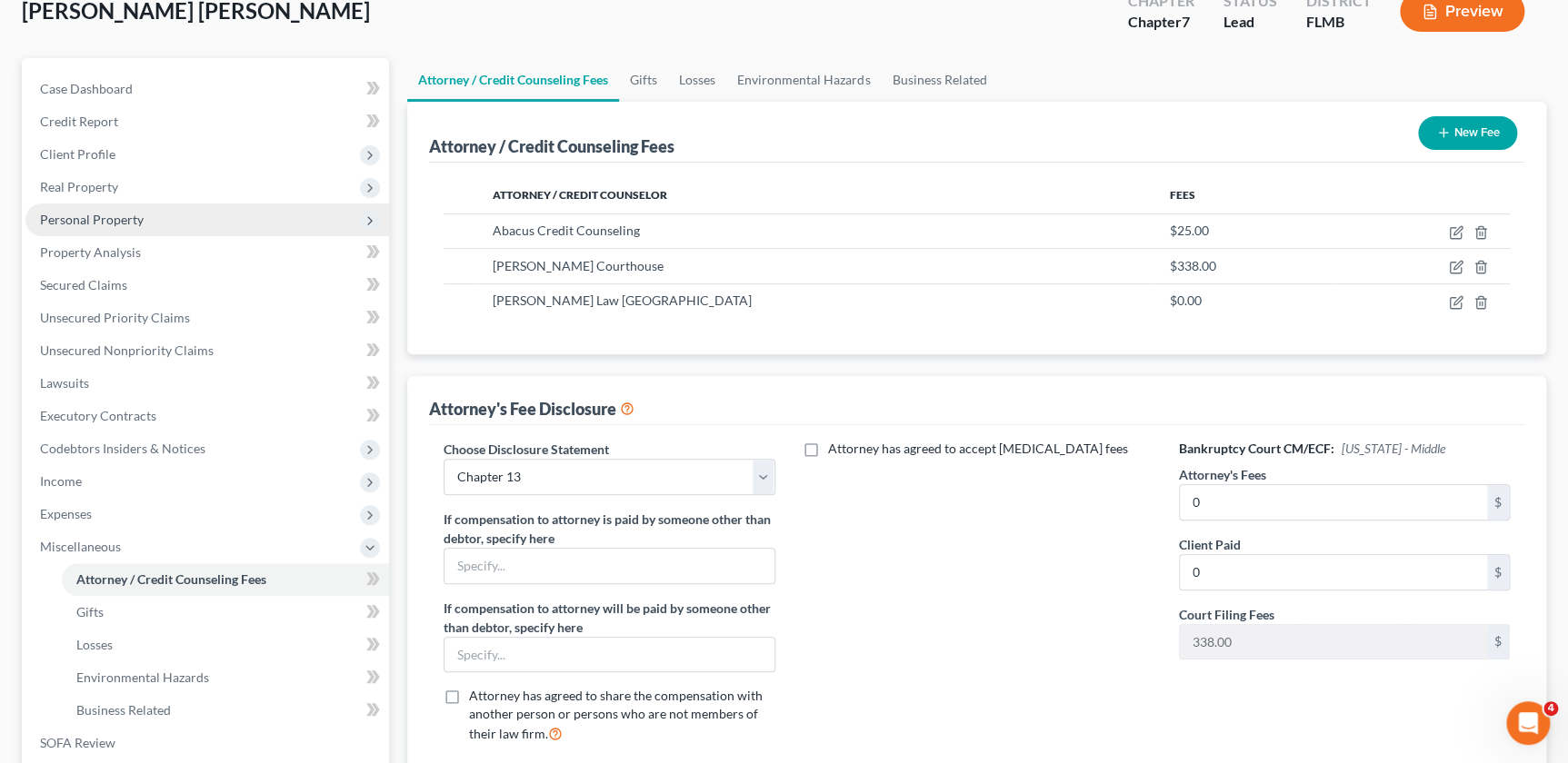
click at [111, 217] on span "Personal Property" at bounding box center [91, 220] width 104 height 15
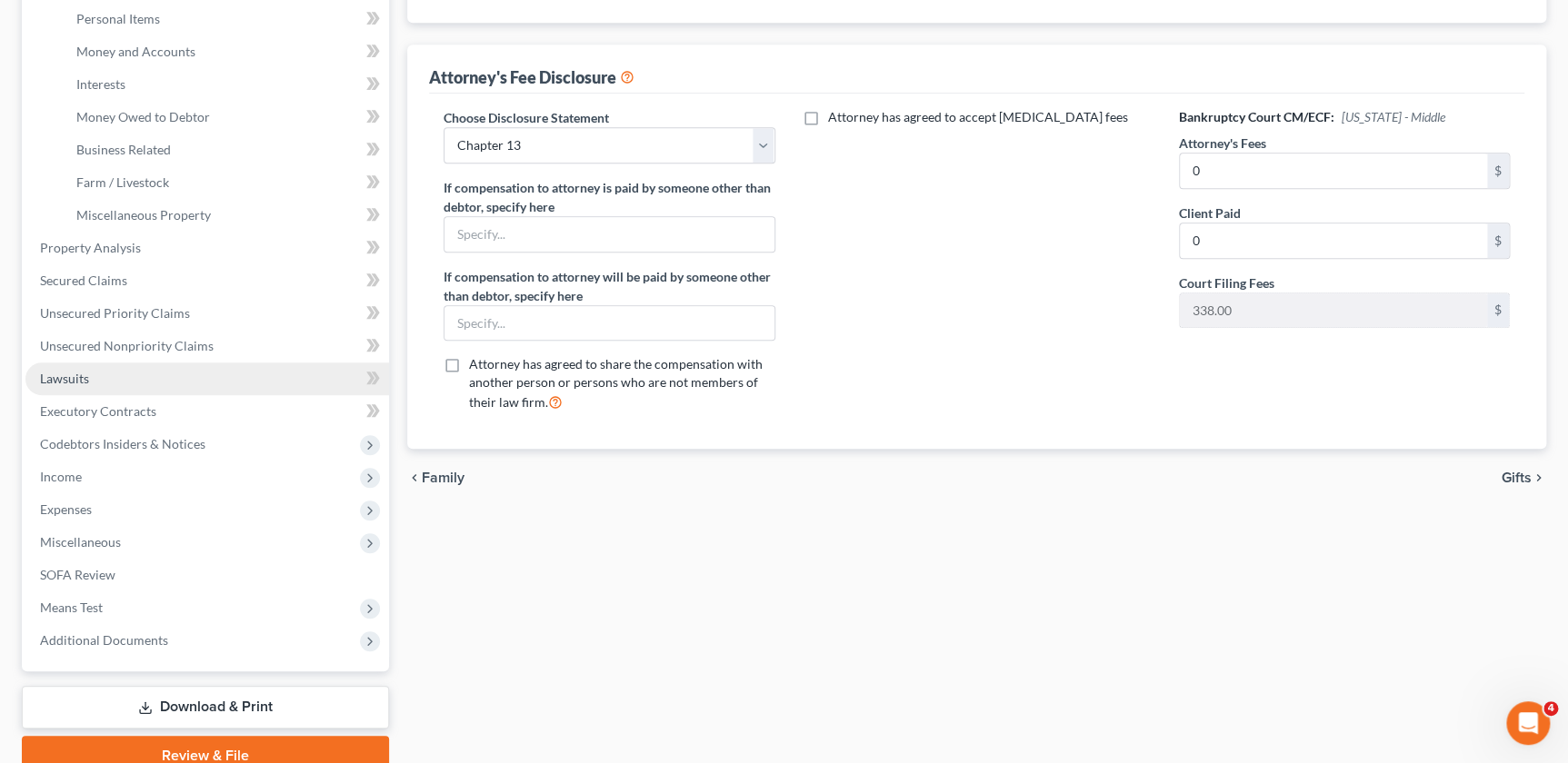
scroll to position [527, 0]
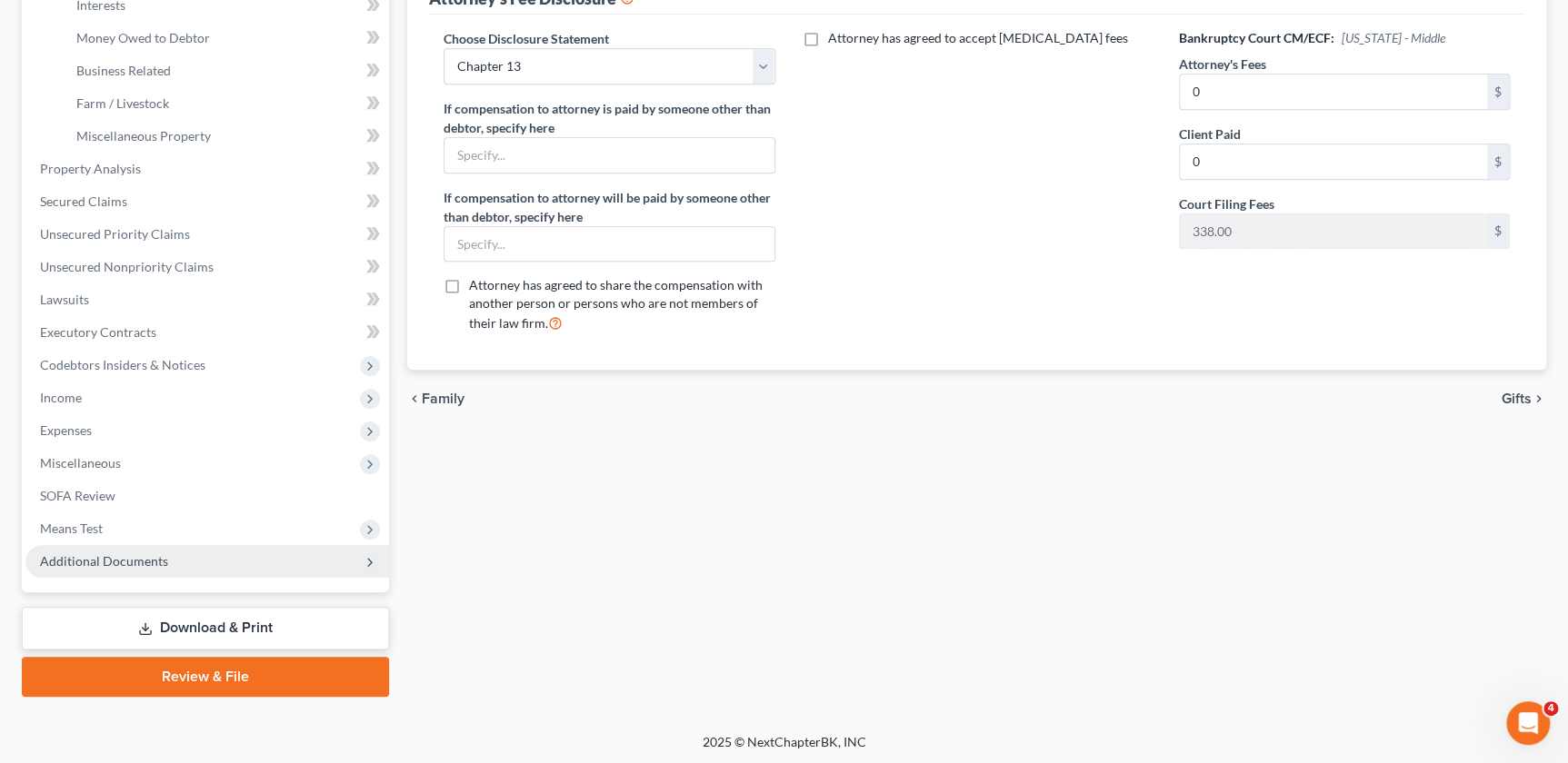
drag, startPoint x: 196, startPoint y: 626, endPoint x: 201, endPoint y: 551, distance: 75.2
click at [196, 626] on link "Download & Print" at bounding box center [206, 629] width 368 height 43
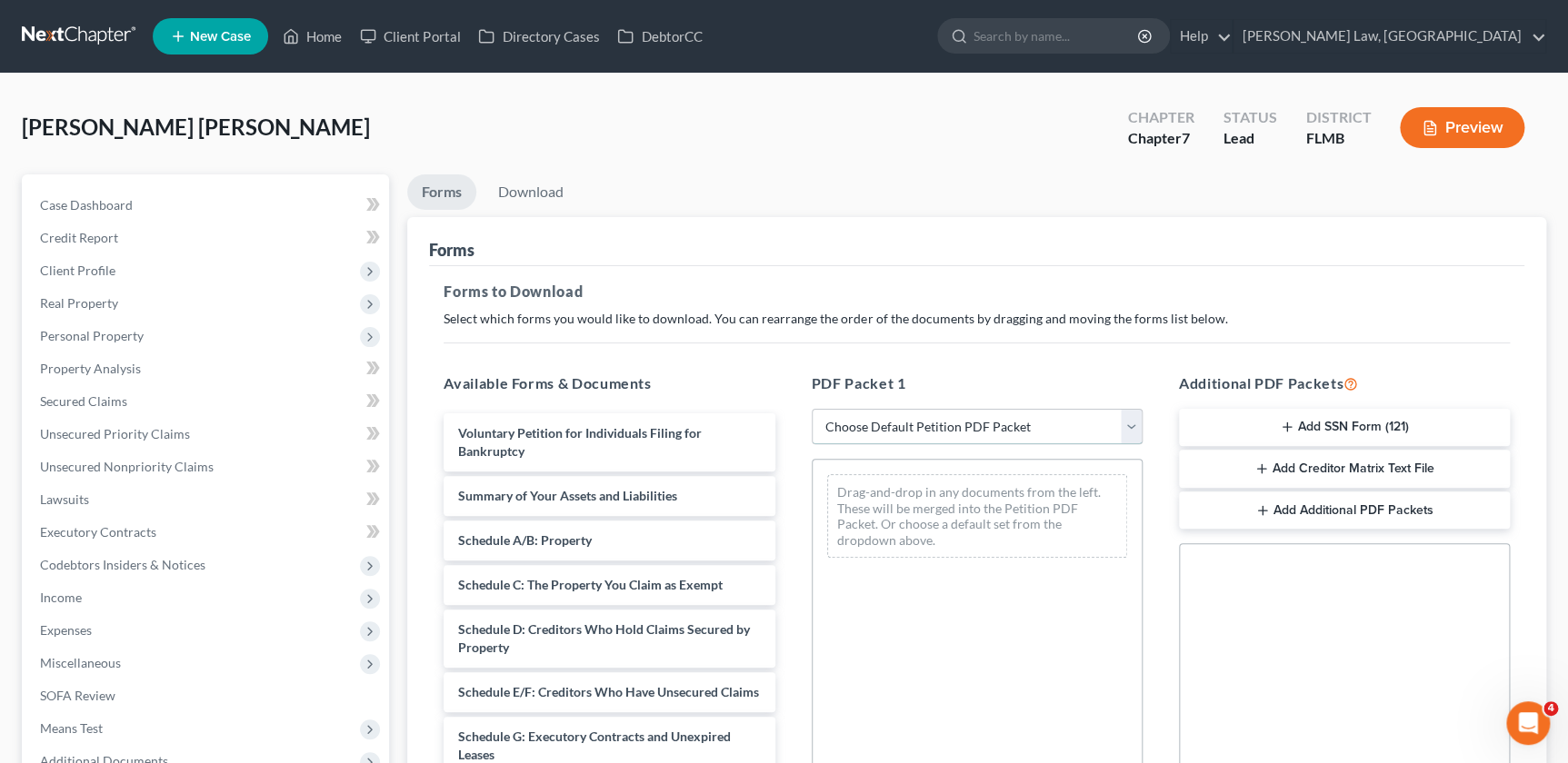
click at [860, 422] on select "Choose Default Petition PDF Packet Complete Bankruptcy Petition (all forms and …" at bounding box center [977, 427] width 331 height 37
select select "0"
click at [812, 409] on select "Choose Default Petition PDF Packet Complete Bankruptcy Petition (all forms and …" at bounding box center [977, 427] width 331 height 37
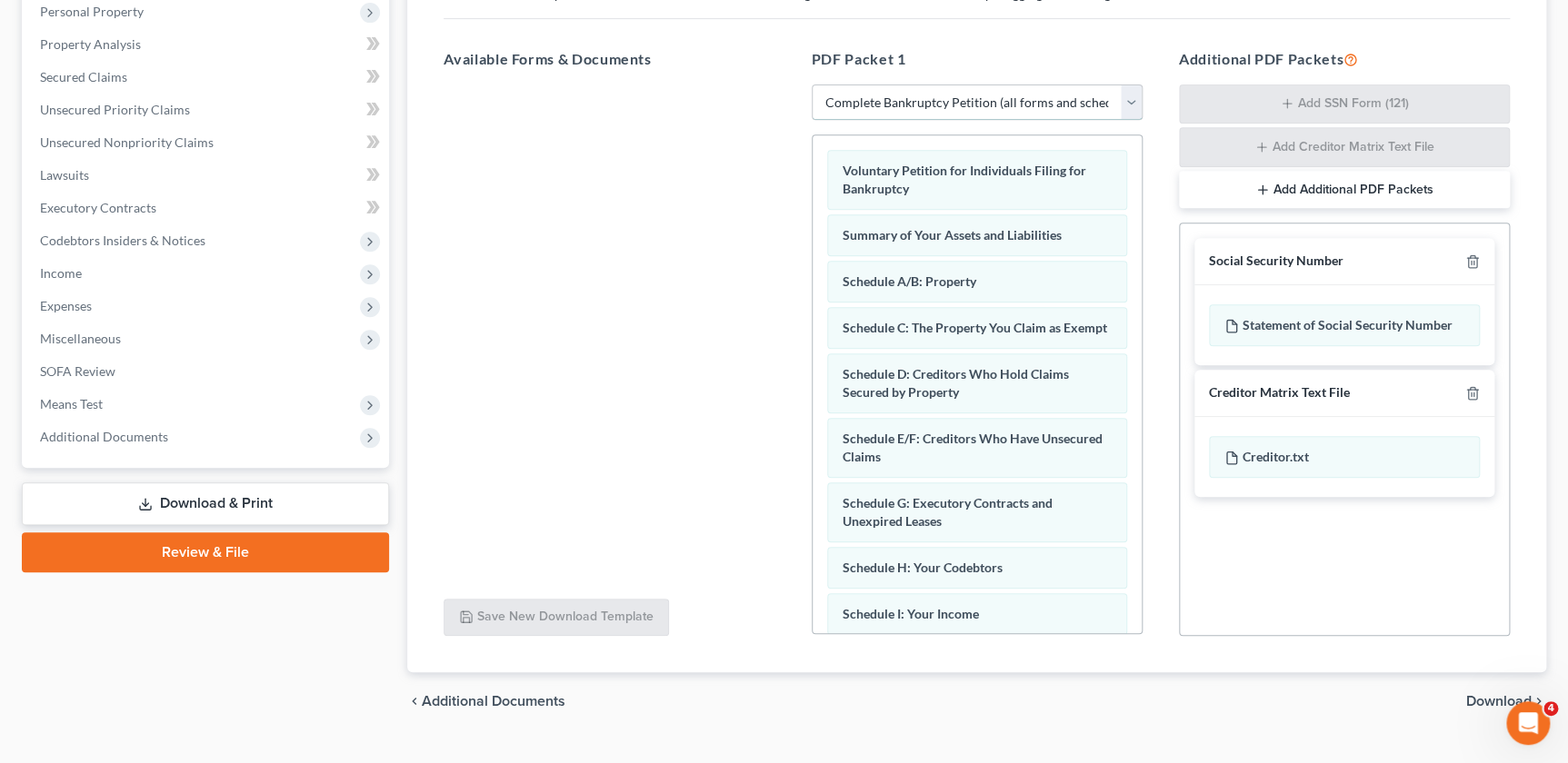
scroll to position [330, 0]
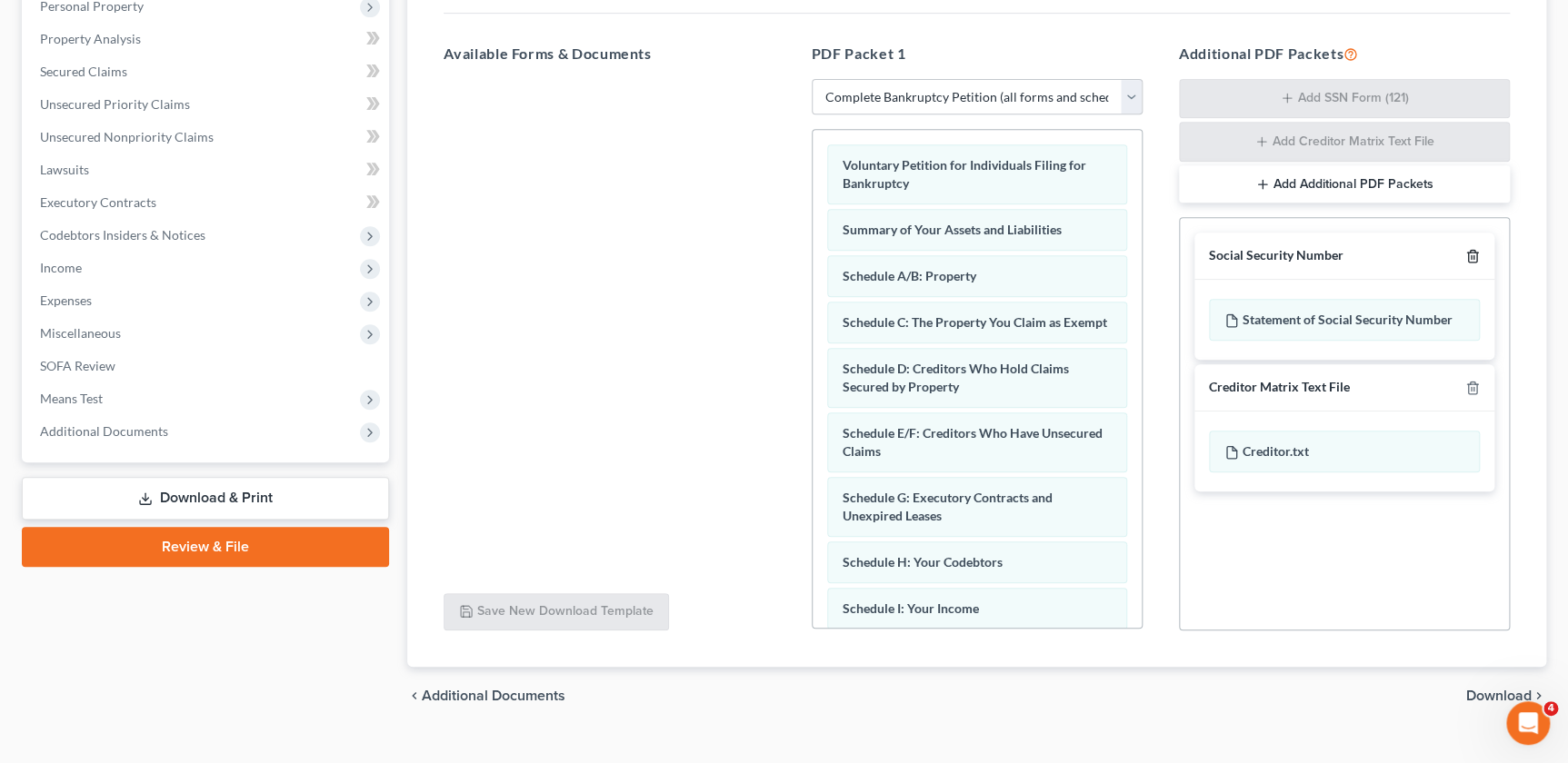
click at [1473, 256] on line "button" at bounding box center [1473, 258] width 0 height 4
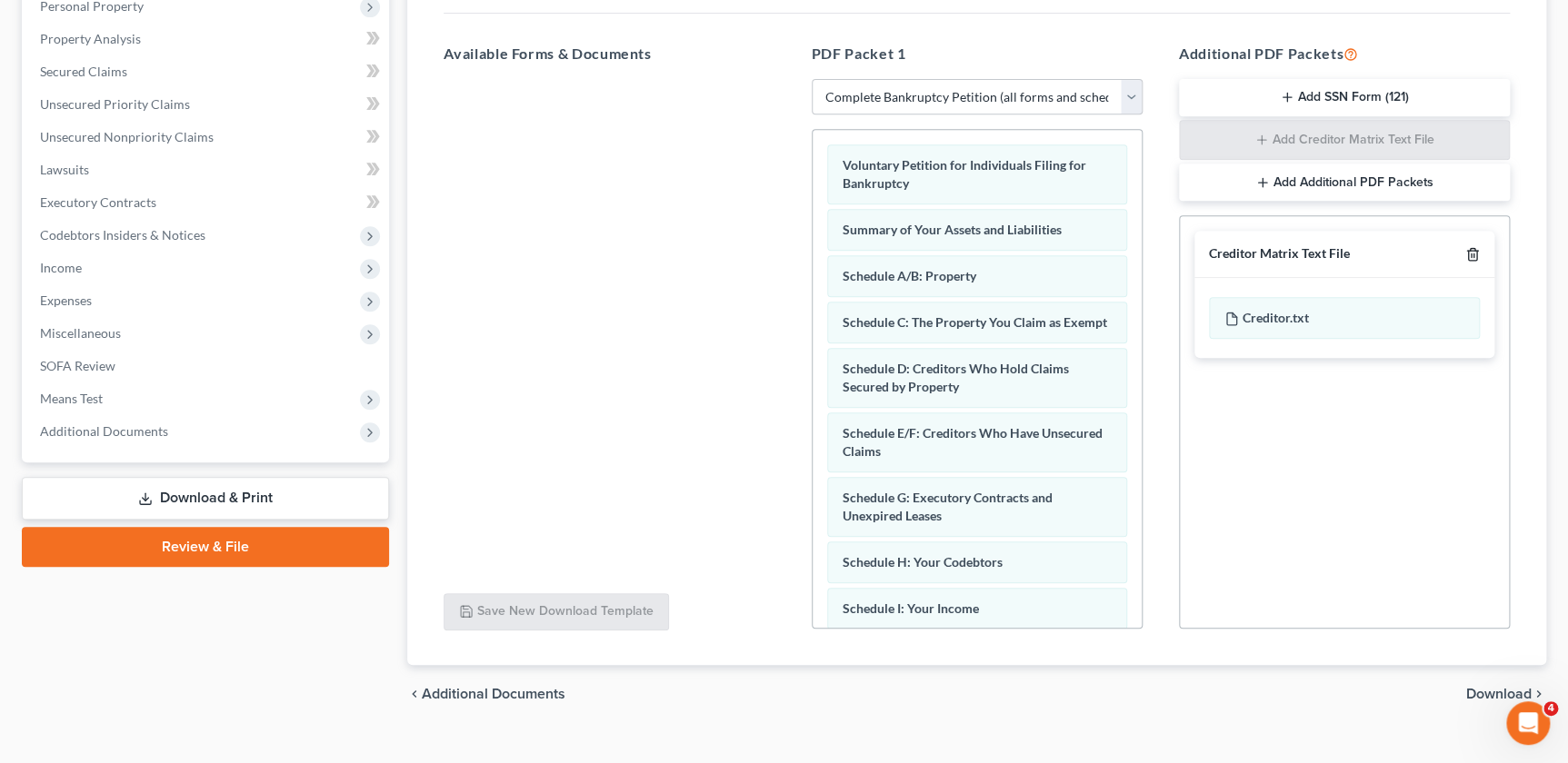
click at [1472, 249] on icon "button" at bounding box center [1472, 254] width 15 height 15
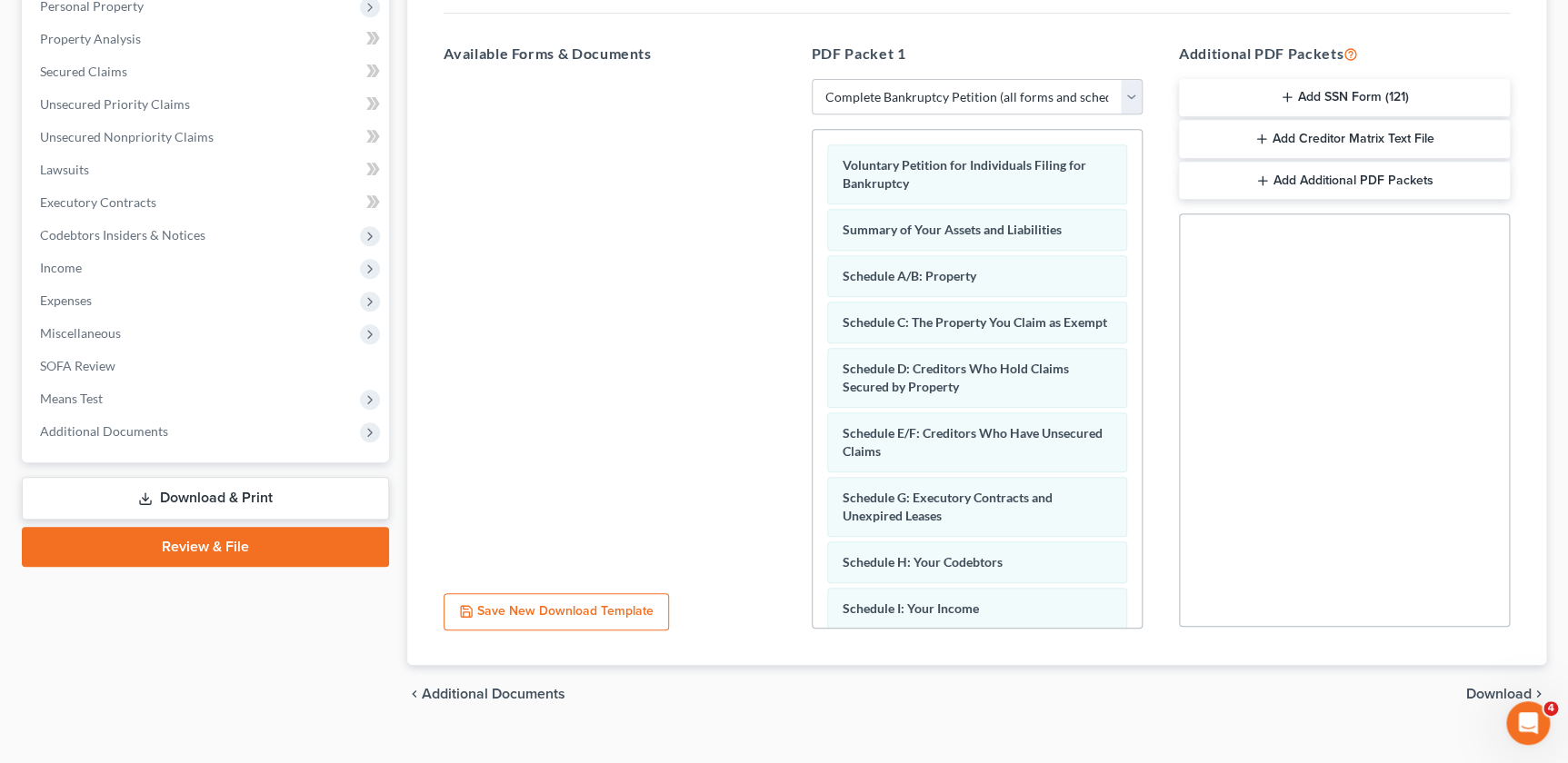
click at [1491, 690] on span "Download" at bounding box center [1499, 693] width 66 height 15
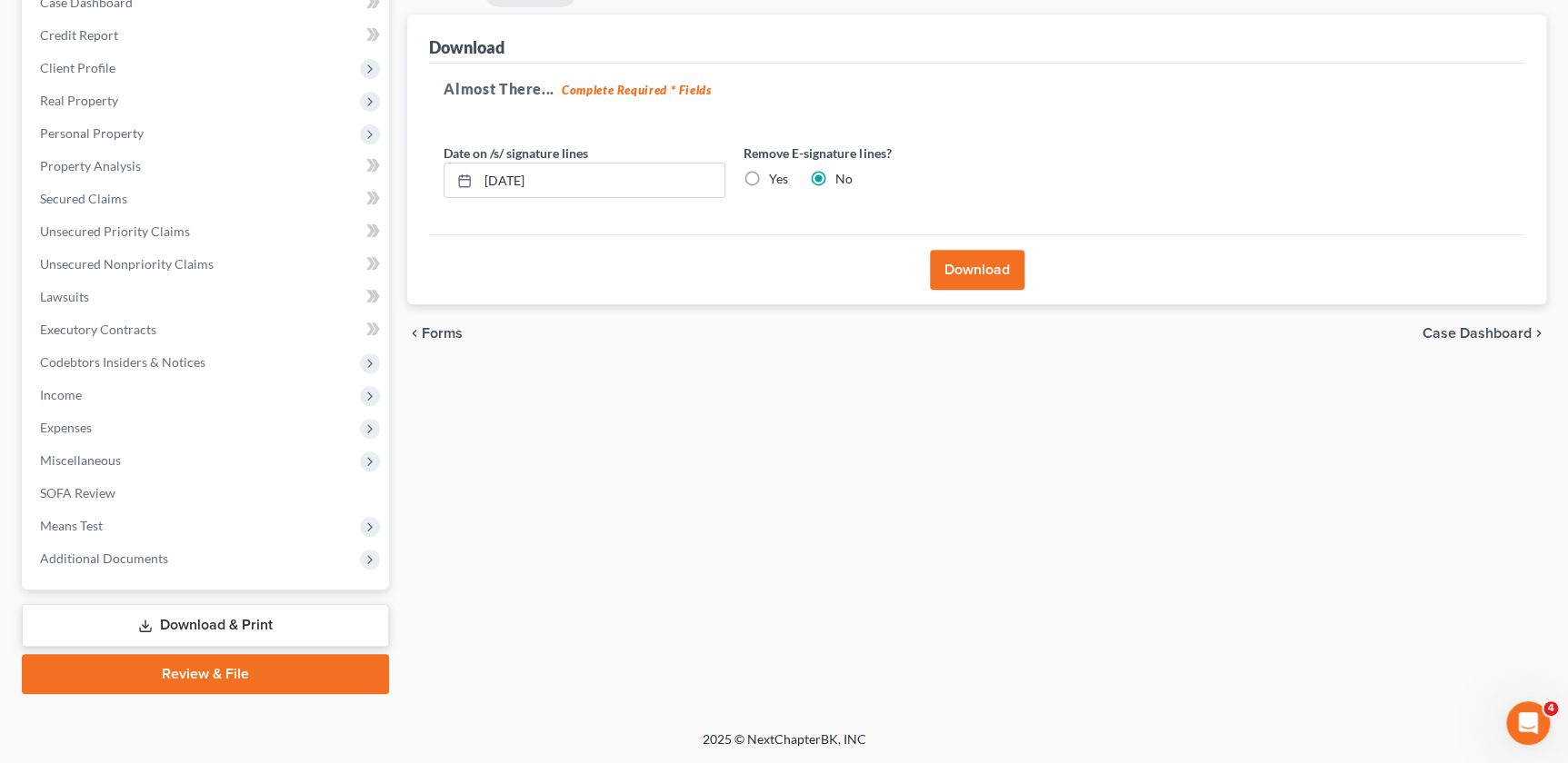
scroll to position [200, 0]
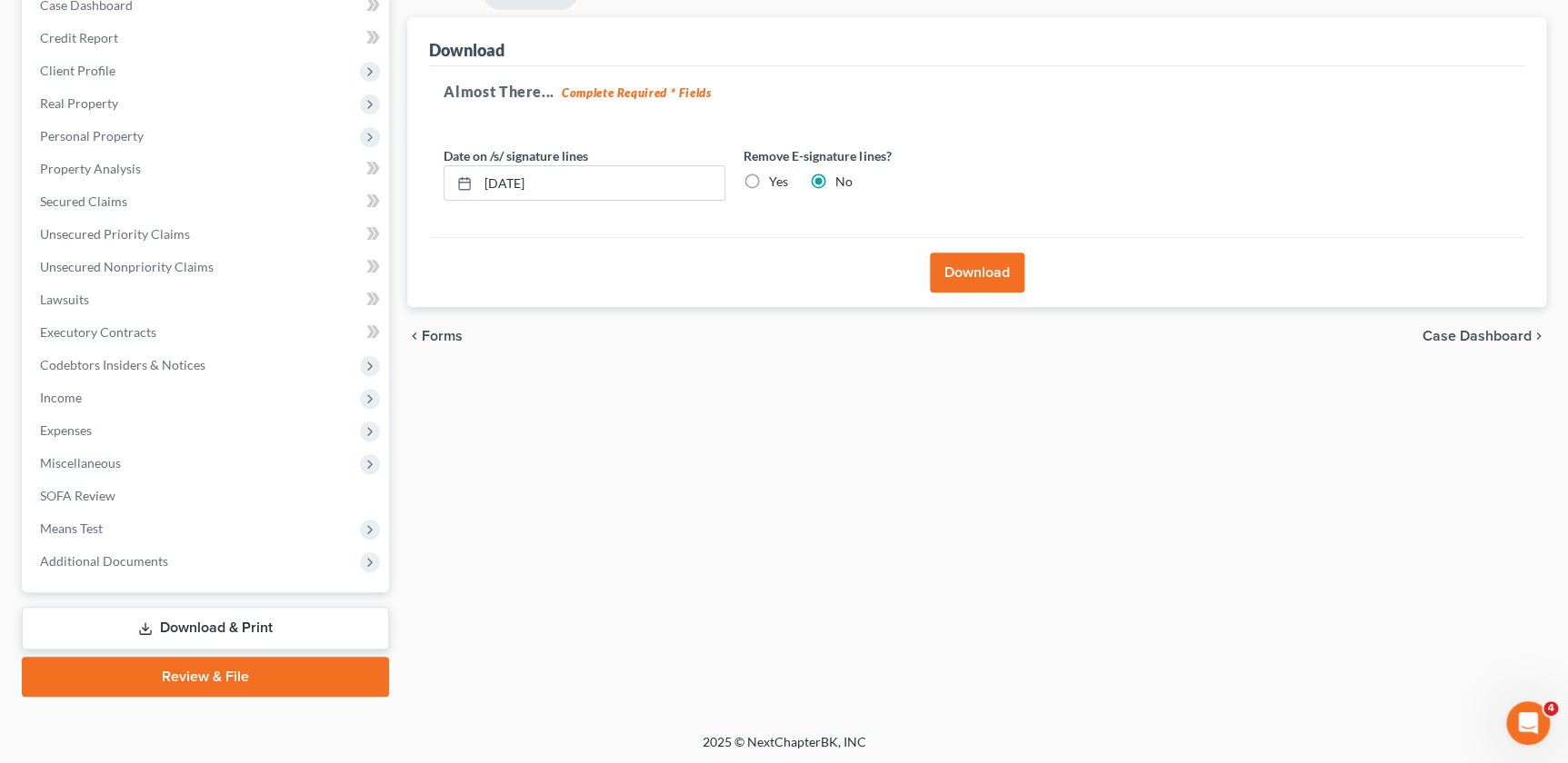
click at [769, 179] on label "Yes" at bounding box center [779, 182] width 19 height 18
click at [776, 179] on input "Yes" at bounding box center [782, 179] width 12 height 12
radio input "true"
radio input "false"
click at [985, 271] on button "Download" at bounding box center [977, 272] width 95 height 40
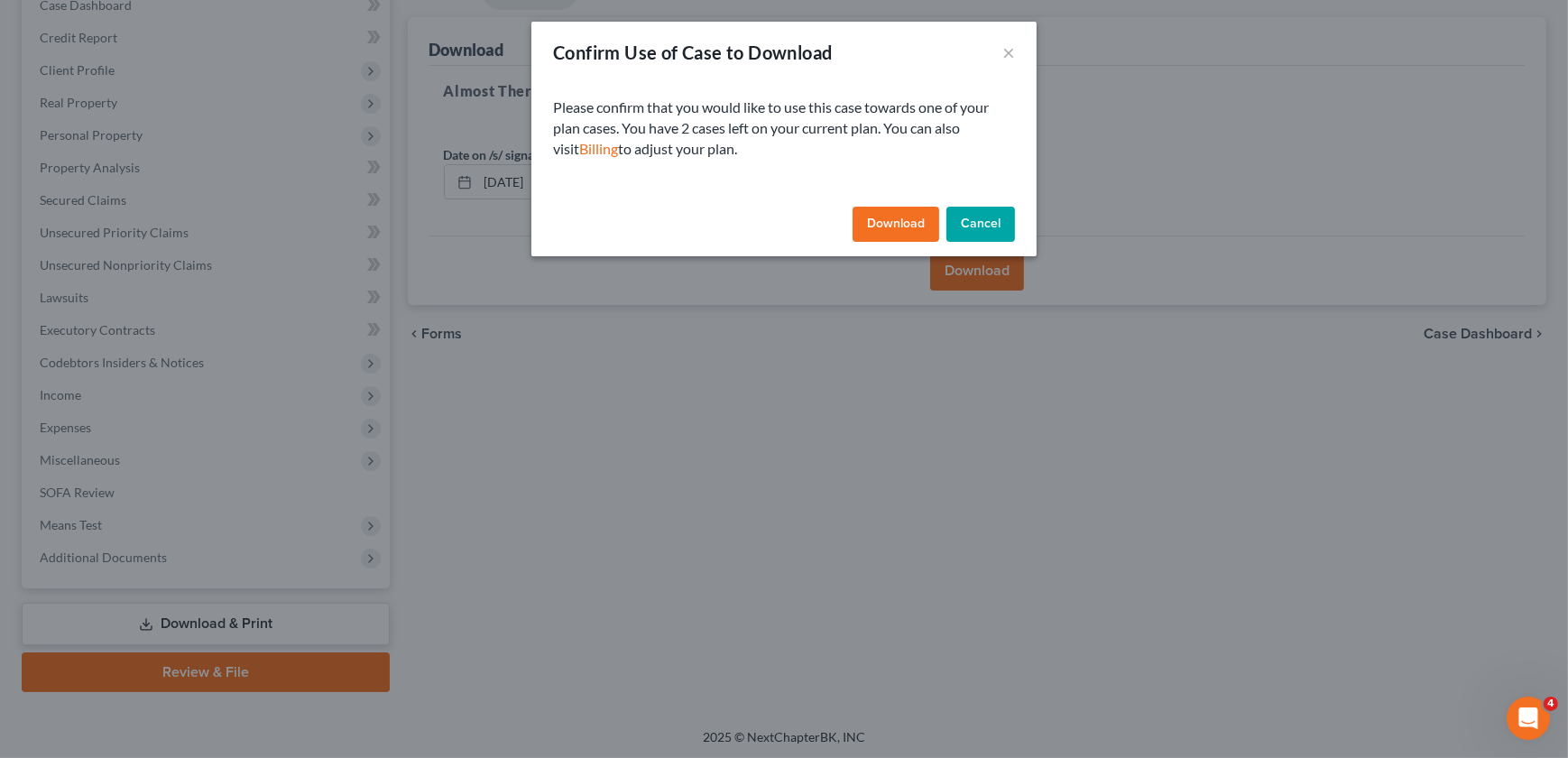
click at [882, 223] on button "Download" at bounding box center [896, 225] width 86 height 37
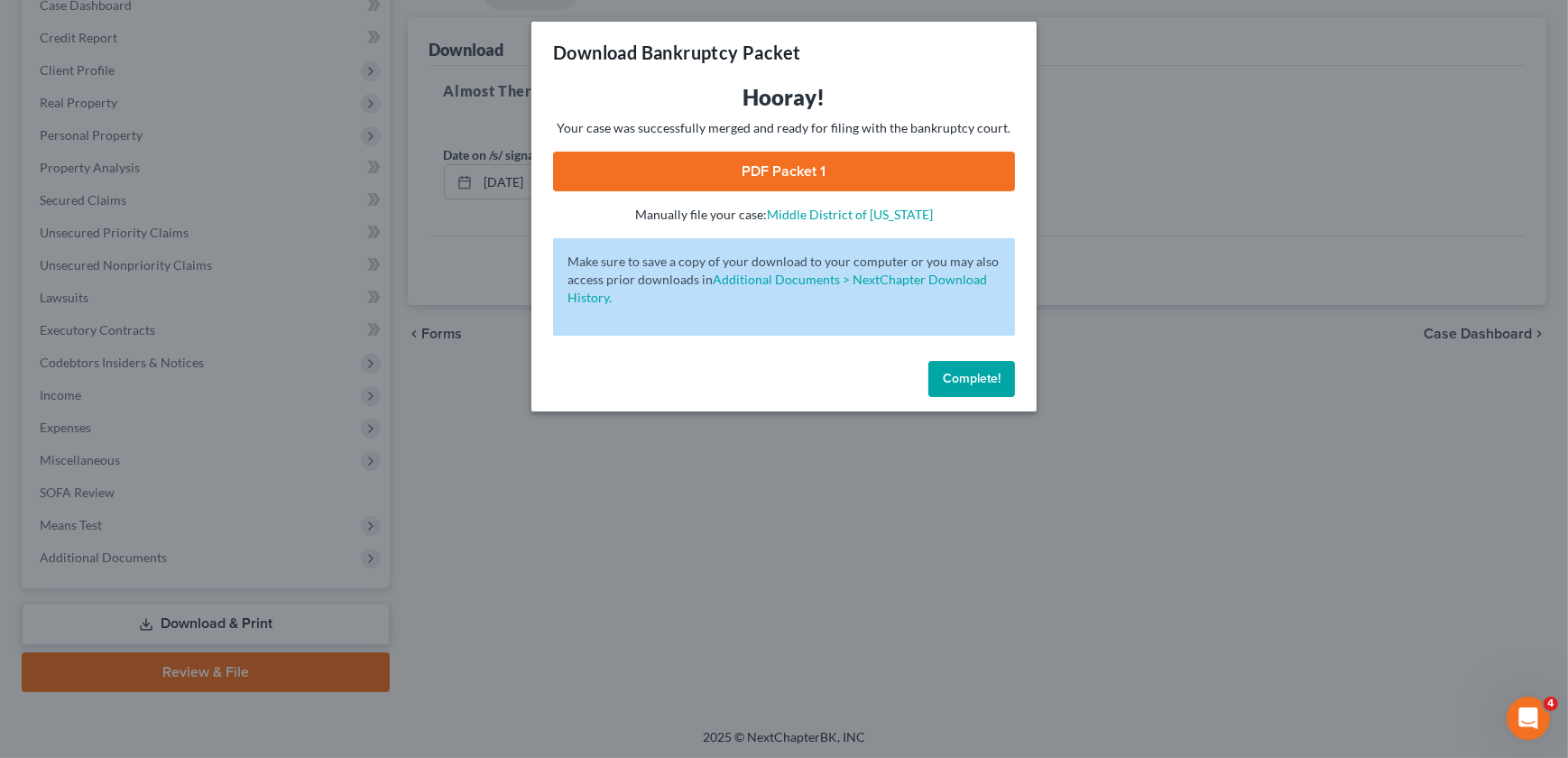
click at [751, 172] on link "PDF Packet 1" at bounding box center [784, 171] width 462 height 39
drag, startPoint x: 969, startPoint y: 373, endPoint x: 934, endPoint y: 357, distance: 38.5
click at [969, 373] on span "Complete!" at bounding box center [972, 379] width 58 height 15
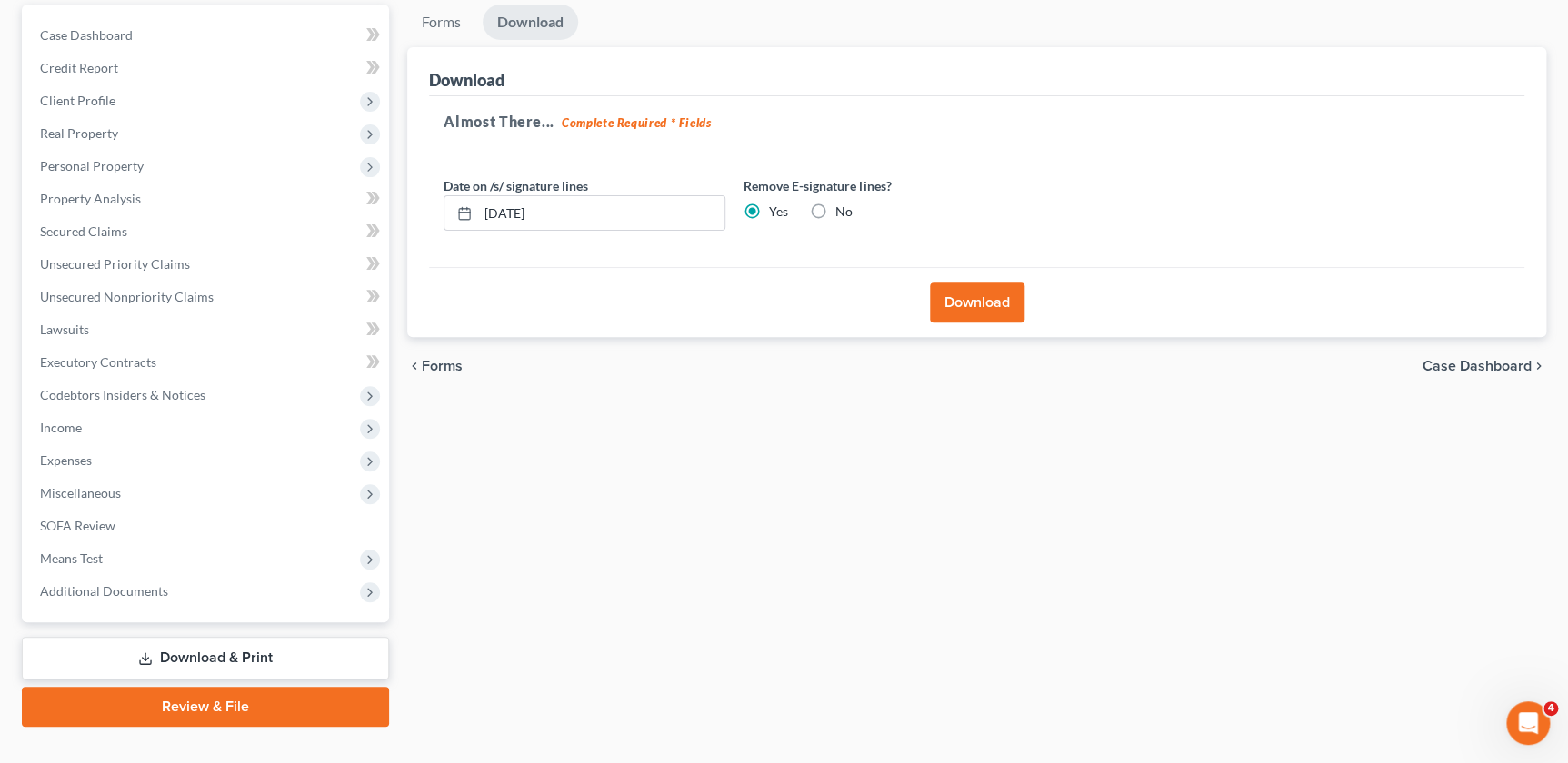
scroll to position [0, 0]
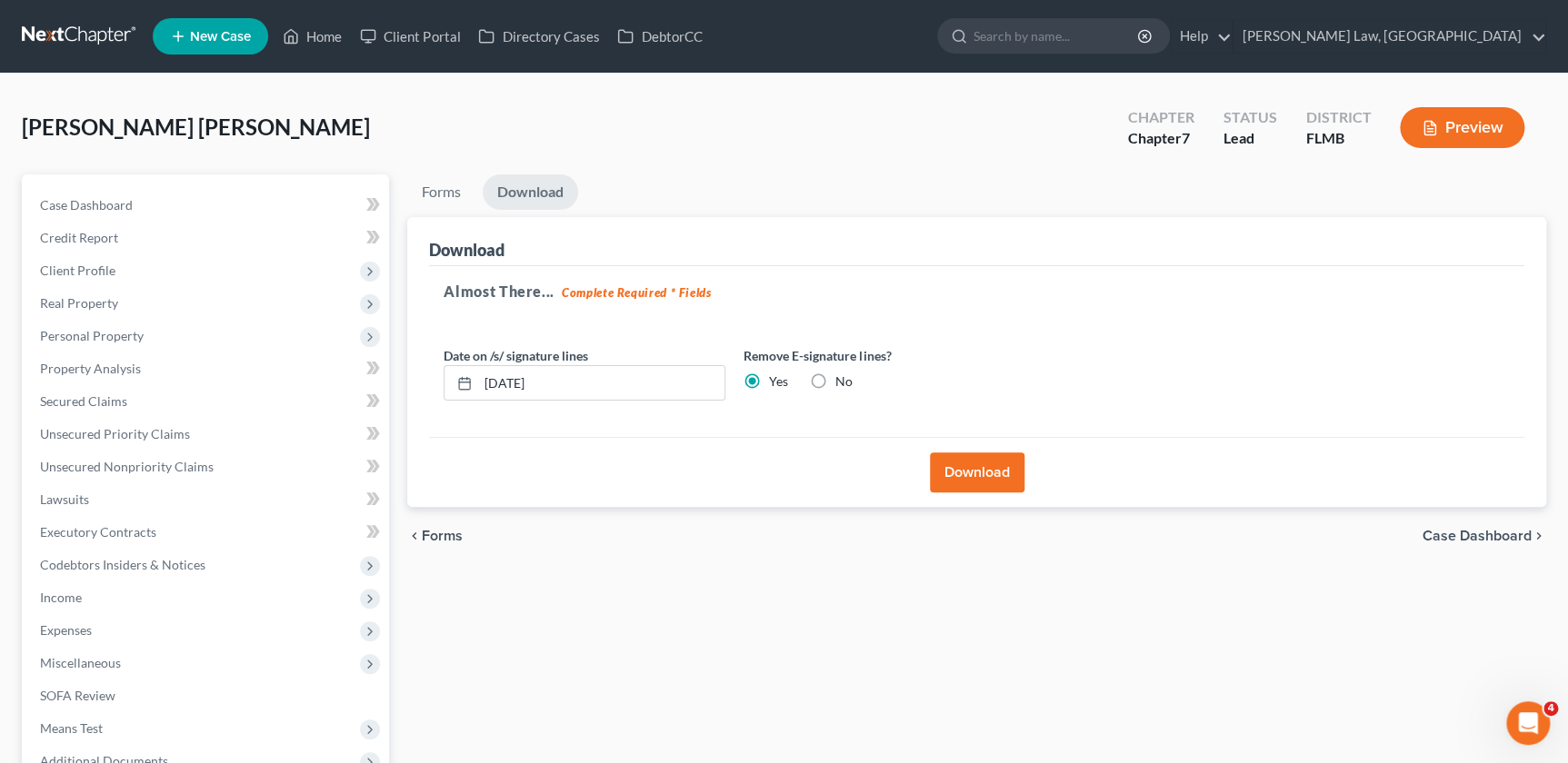
click at [64, 26] on link at bounding box center [80, 37] width 116 height 33
